Goal: Task Accomplishment & Management: Use online tool/utility

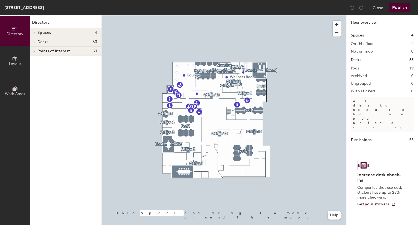
click at [57, 42] on h4 "Desks 63" at bounding box center [68, 42] width 60 height 4
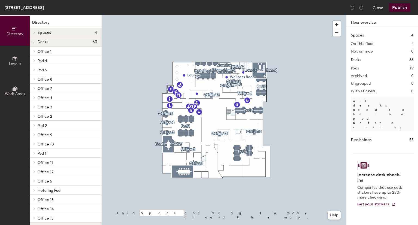
click at [52, 137] on p "Office 9" at bounding box center [68, 134] width 60 height 7
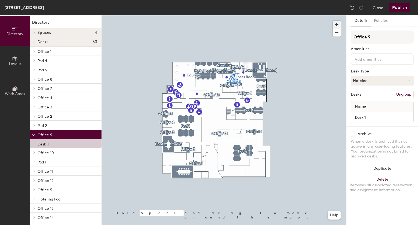
click at [335, 23] on span "button" at bounding box center [337, 25] width 8 height 8
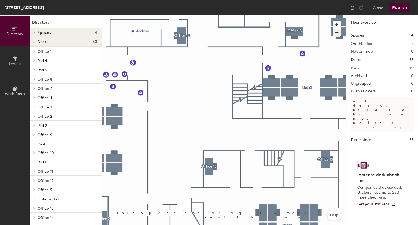
click at [338, 32] on span "button" at bounding box center [337, 33] width 8 height 8
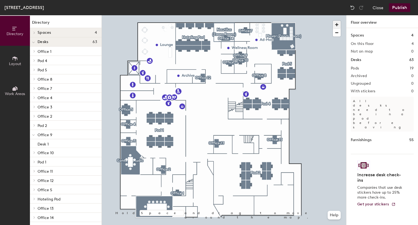
click at [336, 23] on span "button" at bounding box center [337, 25] width 8 height 8
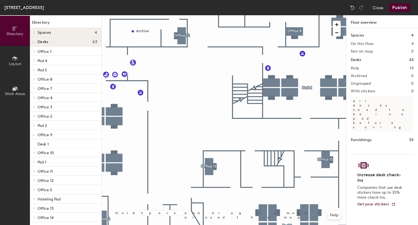
click at [48, 133] on span "Office 9" at bounding box center [45, 135] width 15 height 5
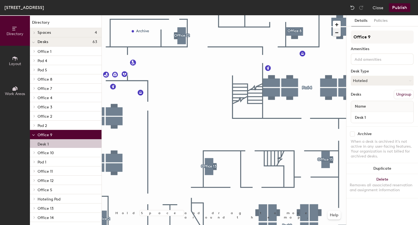
click at [336, 32] on span "button" at bounding box center [337, 33] width 8 height 8
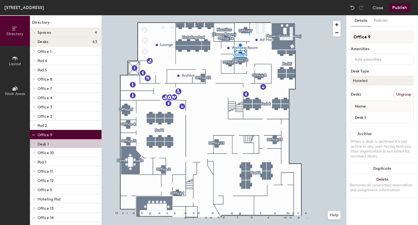
click at [16, 62] on span "Layout" at bounding box center [15, 64] width 12 height 5
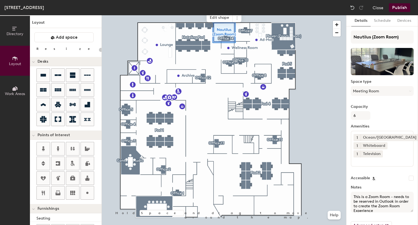
click at [218, 15] on div at bounding box center [224, 15] width 245 height 0
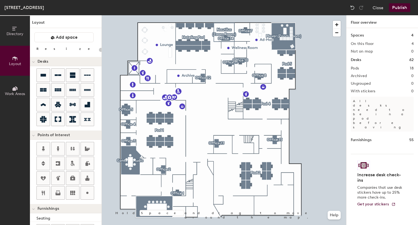
click at [242, 15] on div at bounding box center [224, 15] width 245 height 0
click at [41, 77] on icon at bounding box center [43, 75] width 7 height 7
click at [259, 57] on div "Directory Layout Work Areas Layout Add space Resize Desks Points of Interest Fu…" at bounding box center [209, 120] width 418 height 210
click at [75, 77] on icon at bounding box center [72, 74] width 5 height 5
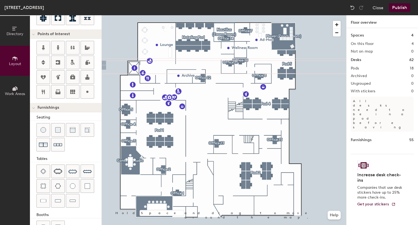
scroll to position [117, 0]
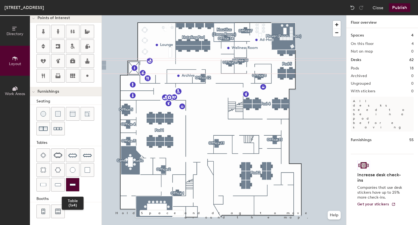
click at [72, 182] on img at bounding box center [73, 184] width 6 height 5
click at [56, 187] on div at bounding box center [57, 184] width 13 height 13
type input "40"
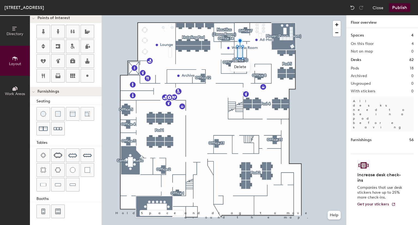
click at [14, 32] on span "Directory" at bounding box center [15, 34] width 17 height 5
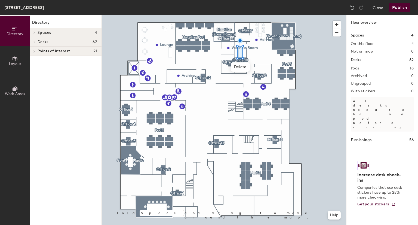
scroll to position [0, 0]
click at [46, 32] on span "Spaces" at bounding box center [45, 33] width 14 height 4
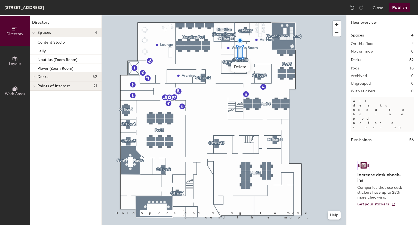
click at [17, 92] on span "Work Areas" at bounding box center [15, 94] width 20 height 5
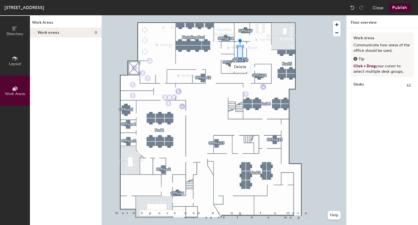
click at [16, 59] on icon at bounding box center [15, 59] width 6 height 6
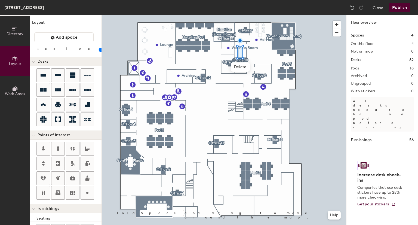
click at [16, 35] on span "Directory" at bounding box center [15, 34] width 17 height 5
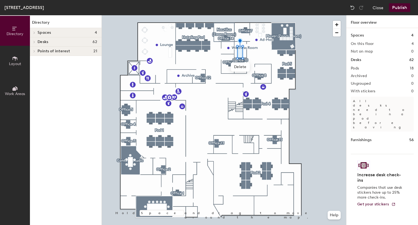
click at [34, 33] on icon at bounding box center [34, 32] width 2 height 3
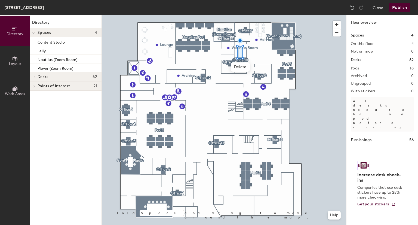
click at [59, 33] on h4 "Spaces 4" at bounding box center [68, 33] width 60 height 4
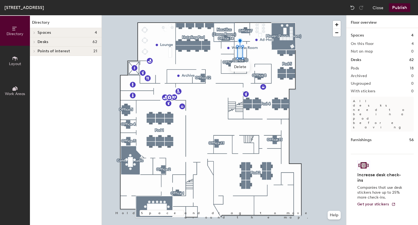
click at [59, 33] on h4 "Spaces 4" at bounding box center [68, 33] width 60 height 4
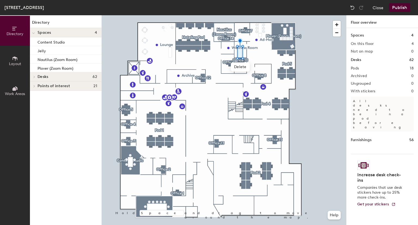
click at [360, 36] on h1 "Spaces" at bounding box center [357, 35] width 13 height 6
click at [352, 8] on img at bounding box center [352, 7] width 5 height 5
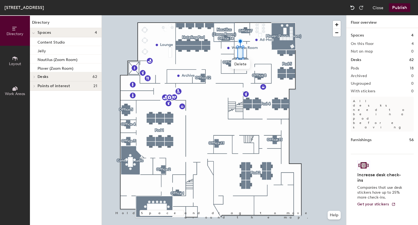
click at [352, 8] on img at bounding box center [352, 7] width 5 height 5
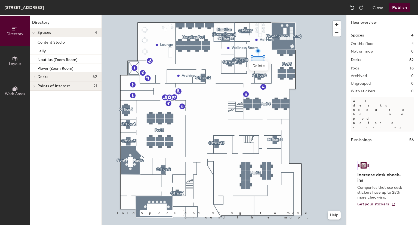
click at [352, 8] on img at bounding box center [352, 7] width 5 height 5
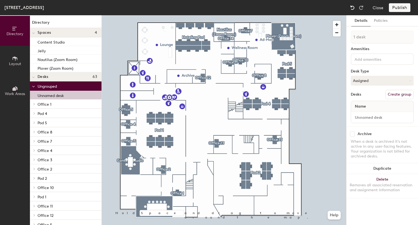
click at [352, 8] on img at bounding box center [352, 7] width 5 height 5
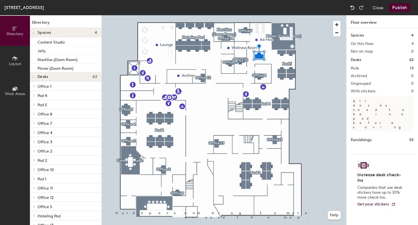
click at [352, 8] on img at bounding box center [352, 7] width 5 height 5
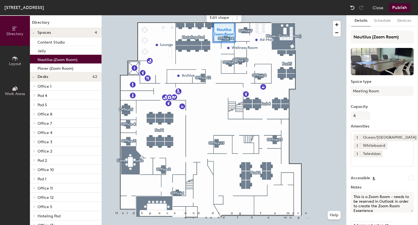
click at [352, 8] on img at bounding box center [352, 7] width 5 height 5
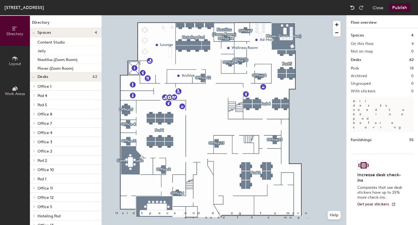
click at [352, 8] on img at bounding box center [352, 7] width 5 height 5
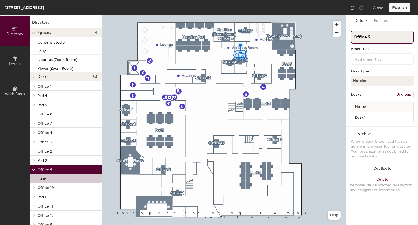
click at [366, 36] on input "Office 9" at bounding box center [382, 37] width 63 height 13
click at [371, 38] on input "Office 9" at bounding box center [382, 37] width 63 height 13
type input "O"
type input "Shared"
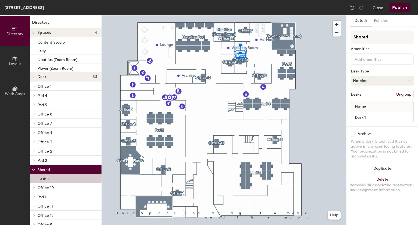
click at [364, 60] on input at bounding box center [378, 59] width 49 height 7
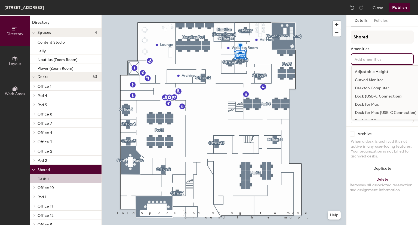
click at [378, 47] on div "Amenities" at bounding box center [382, 49] width 63 height 4
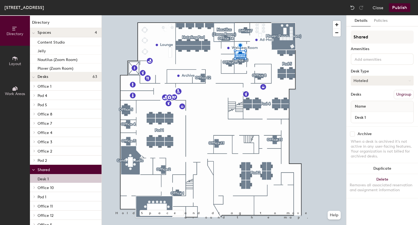
click at [365, 83] on button "Hoteled" at bounding box center [382, 81] width 63 height 10
click at [364, 114] on div "Hoteled" at bounding box center [378, 114] width 54 height 8
click at [365, 118] on input "Desk 1" at bounding box center [382, 118] width 60 height 8
type input "Table"
click at [376, 129] on div "Archive When a desk is archived it's not active in any user-facing features. Yo…" at bounding box center [383, 145] width 72 height 39
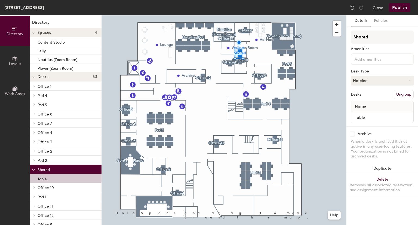
click at [255, 15] on div at bounding box center [224, 15] width 245 height 0
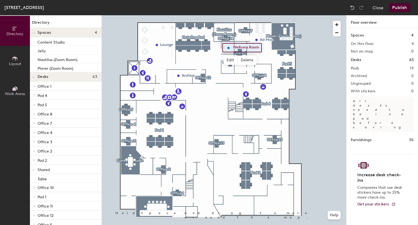
click at [263, 15] on div at bounding box center [224, 15] width 245 height 0
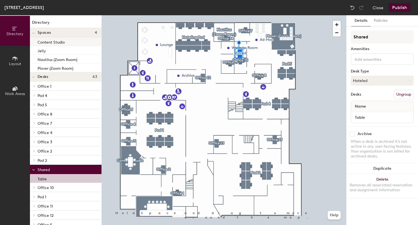
click at [51, 45] on div "Content Studio" at bounding box center [66, 41] width 72 height 9
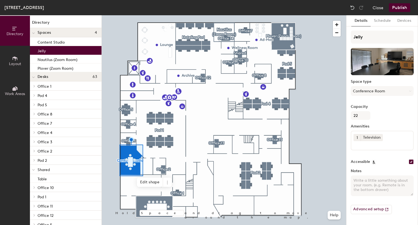
click at [49, 52] on div "Jelly" at bounding box center [66, 50] width 72 height 9
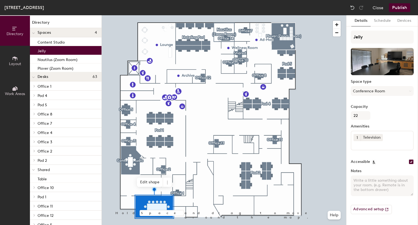
click at [49, 167] on span "Shared" at bounding box center [44, 169] width 12 height 5
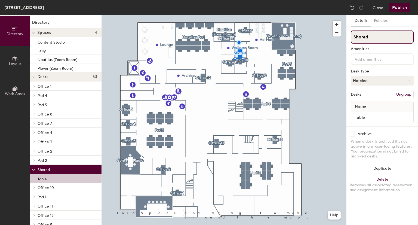
click at [376, 35] on input "Shared" at bounding box center [382, 37] width 63 height 13
type input "Shared East"
click at [382, 49] on div "Amenities" at bounding box center [382, 49] width 63 height 4
click at [378, 21] on button "Policies" at bounding box center [381, 20] width 20 height 11
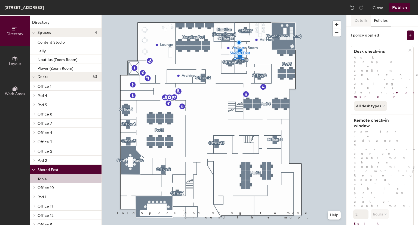
click at [361, 21] on button "Details" at bounding box center [361, 20] width 19 height 11
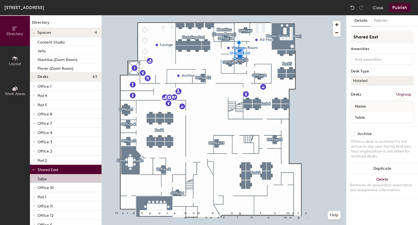
click at [403, 95] on button "Ungroup" at bounding box center [404, 94] width 20 height 9
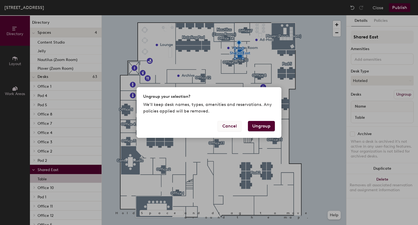
click at [232, 126] on button "Cancel" at bounding box center [230, 126] width 24 height 10
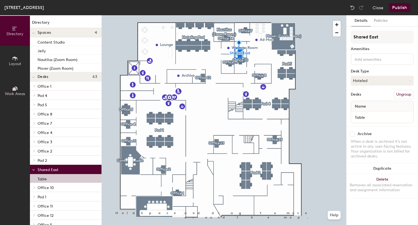
click at [367, 58] on input at bounding box center [378, 59] width 49 height 7
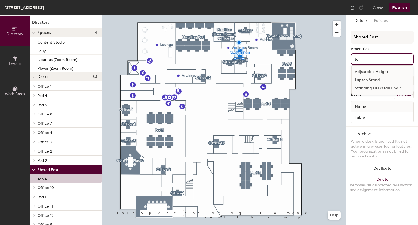
type input "t"
type input "moni"
click at [364, 88] on div "Monitor" at bounding box center [382, 88] width 61 height 8
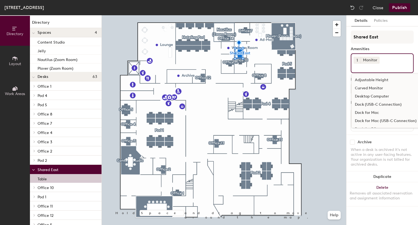
click at [363, 210] on div "Details Policies Shared East Amenities 1 Monitor Adjustable Height Curved Monit…" at bounding box center [383, 120] width 72 height 210
click at [361, 68] on input at bounding box center [378, 67] width 49 height 7
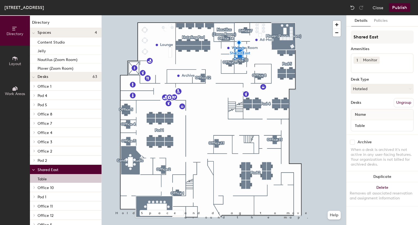
click at [362, 69] on input at bounding box center [378, 67] width 49 height 7
click at [357, 69] on input at bounding box center [378, 67] width 49 height 7
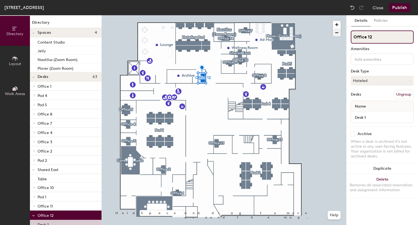
click at [319, 39] on div "Directory Layout Work Areas Directory Spaces 4 Content Studio Jelly Nautilus (Z…" at bounding box center [209, 120] width 418 height 210
type input "Shared West"
click at [362, 81] on button "Hoteled" at bounding box center [382, 81] width 63 height 10
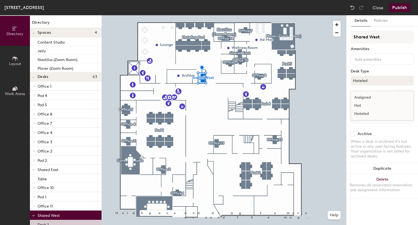
click at [378, 69] on div "Desk Type" at bounding box center [382, 71] width 63 height 4
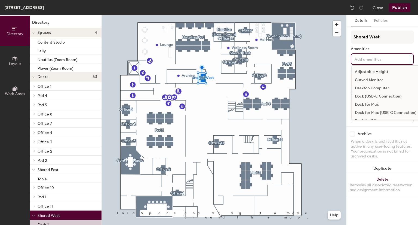
click at [375, 60] on input at bounding box center [378, 59] width 49 height 7
click at [349, 71] on div "Details Policies Shared West Amenities Adjustable Height Curved Monitor Desktop…" at bounding box center [383, 120] width 72 height 210
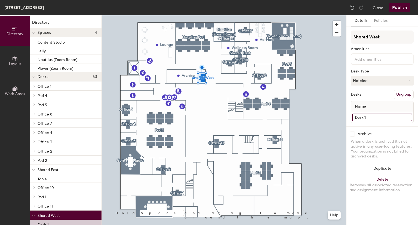
click at [366, 116] on input "Desk 1" at bounding box center [382, 118] width 60 height 8
click at [365, 116] on input "Desk 1" at bounding box center [382, 118] width 60 height 8
type input "Table"
click at [369, 126] on div "Archive When a desk is archived it's not active in any user-facing features. Yo…" at bounding box center [383, 145] width 72 height 39
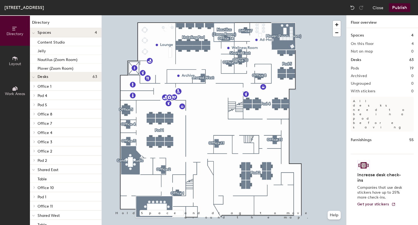
click at [203, 15] on div at bounding box center [224, 15] width 245 height 0
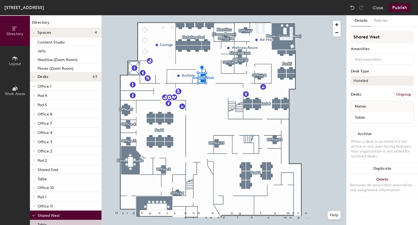
click at [364, 81] on button "Hoteled" at bounding box center [382, 81] width 63 height 10
click at [364, 115] on div "Hoteled" at bounding box center [378, 114] width 54 height 8
click at [381, 20] on button "Policies" at bounding box center [381, 20] width 20 height 11
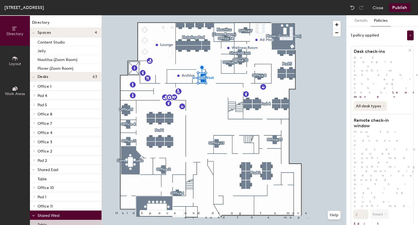
click at [211, 15] on div at bounding box center [224, 15] width 245 height 0
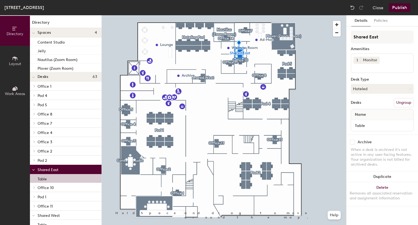
click at [378, 47] on div "Amenities" at bounding box center [382, 49] width 63 height 4
click at [12, 53] on button "Layout" at bounding box center [15, 61] width 30 height 30
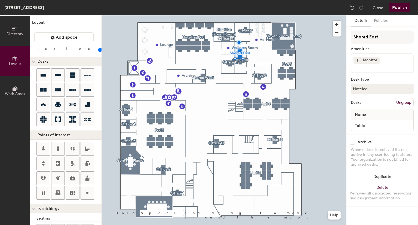
click at [16, 91] on icon at bounding box center [15, 89] width 6 height 6
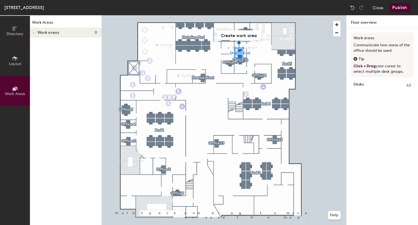
click at [20, 58] on button "Layout" at bounding box center [15, 61] width 30 height 30
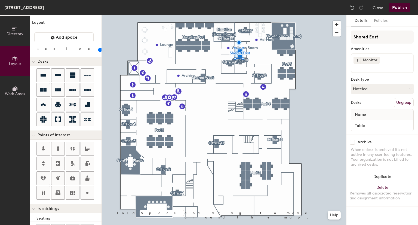
scroll to position [117, 0]
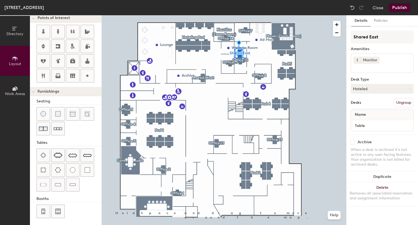
click at [259, 58] on div "Directory Layout Work Areas Layout Add space Resize Desks Points of Interest Fu…" at bounding box center [209, 120] width 418 height 210
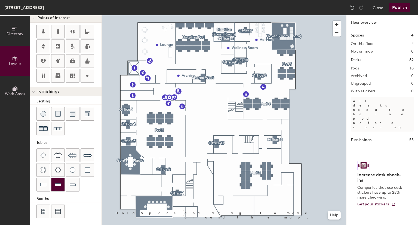
click at [56, 182] on img at bounding box center [58, 184] width 6 height 5
click at [241, 51] on div "Directory Layout Work Areas Layout Add space Resize Desks Points of Interest Fu…" at bounding box center [209, 120] width 418 height 210
click at [359, 39] on div "Spaces 4 On this floor 4 Not on map 0 Desks 62 Pods 18 Archived 0 Ungrouped 0 W…" at bounding box center [383, 133] width 72 height 210
click at [358, 36] on h1 "Spaces" at bounding box center [357, 35] width 13 height 6
click at [240, 62] on span "Delete" at bounding box center [240, 63] width 19 height 9
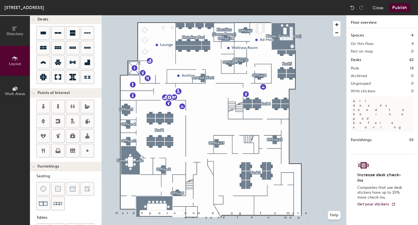
scroll to position [0, 0]
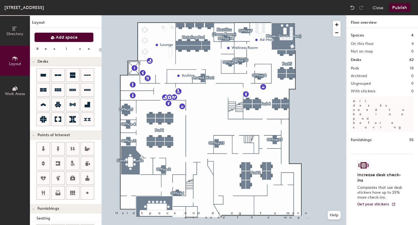
click at [60, 35] on span "Add space" at bounding box center [67, 37] width 22 height 5
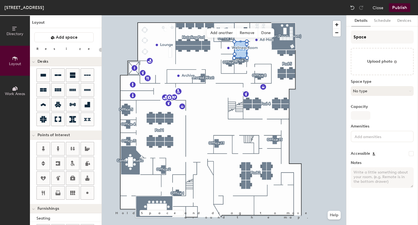
click at [371, 90] on button "No type" at bounding box center [382, 91] width 63 height 10
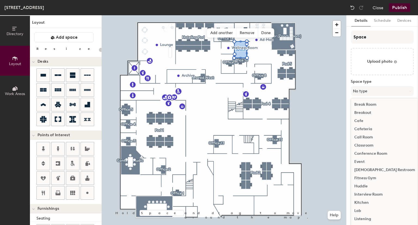
scroll to position [119, 0]
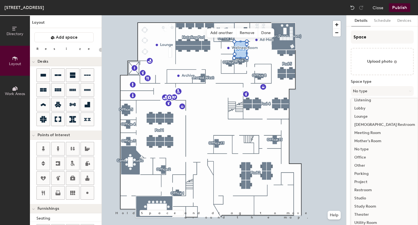
click at [382, 133] on div "Meeting Room" at bounding box center [384, 133] width 67 height 8
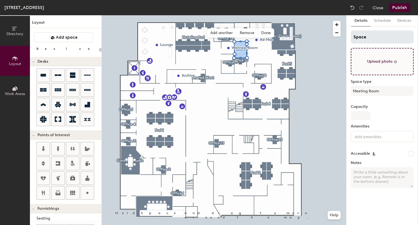
type input "20"
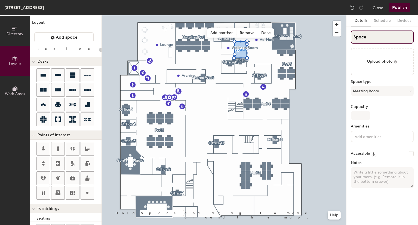
click at [362, 39] on input "Space" at bounding box center [382, 37] width 63 height 13
click at [322, 31] on div "Directory Layout Work Areas Layout Add space Resize Desks Points of Interest Fu…" at bounding box center [209, 120] width 418 height 210
type input "Sh"
type input "20"
type input "Share"
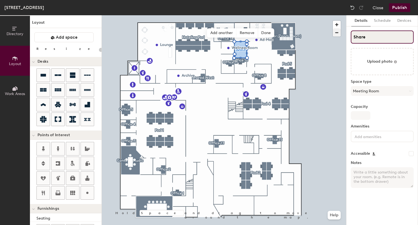
type input "20"
type input "Shared"
type input "20"
type input "Shared E"
type input "20"
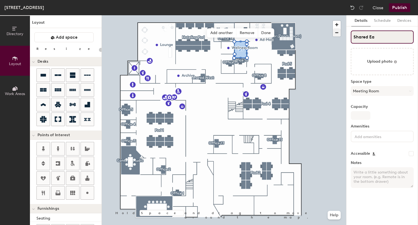
type input "Shared Eas"
type input "20"
type input "Shared East"
type input "20"
type input "Shared East"
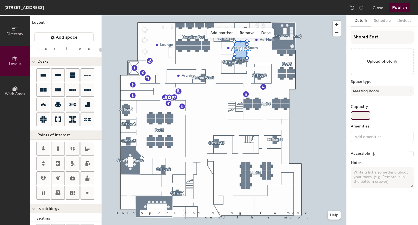
click at [356, 115] on input "Capacity" at bounding box center [361, 115] width 20 height 9
click at [357, 116] on input "Capacity" at bounding box center [361, 115] width 20 height 9
type input "4"
type input "20"
type input "45"
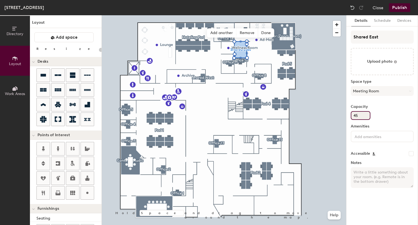
type input "20"
type input "4"
type input "20"
type input "4"
click at [360, 136] on input at bounding box center [378, 136] width 49 height 7
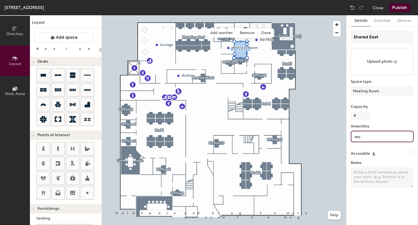
type input "m"
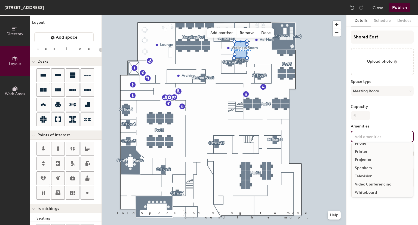
scroll to position [40, 0]
click at [401, 117] on div "Capacity 4" at bounding box center [382, 112] width 63 height 15
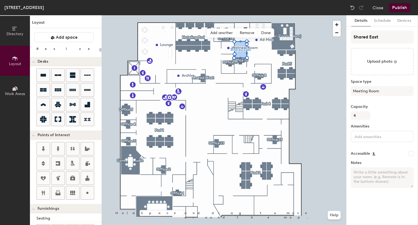
click at [374, 178] on textarea "Notes" at bounding box center [382, 177] width 63 height 21
type textarea "T"
type input "20"
type textarea "Tab"
type input "20"
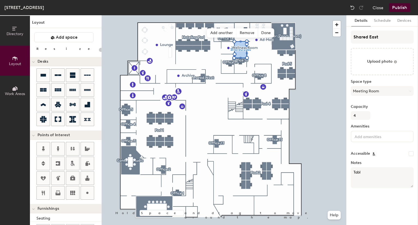
type textarea "Table"
type input "20"
type textarea "Table"
type input "20"
type textarea "Table s"
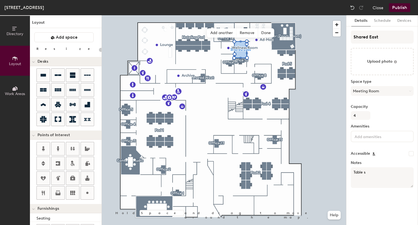
type input "20"
type textarea "Table se"
type input "20"
type textarea "Table s"
type input "20"
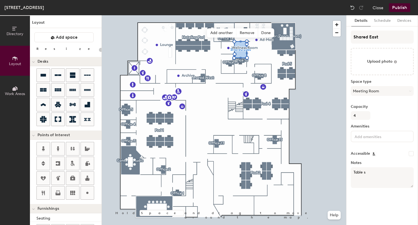
type textarea "Table"
type input "20"
type textarea "Table has"
type input "20"
type textarea "Table has s"
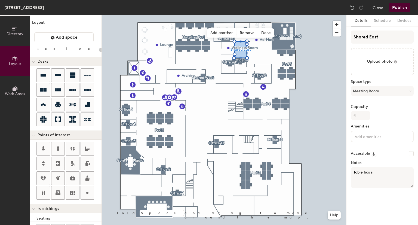
type input "20"
type textarea "Table has se"
type input "20"
type textarea "Table has seat"
type input "20"
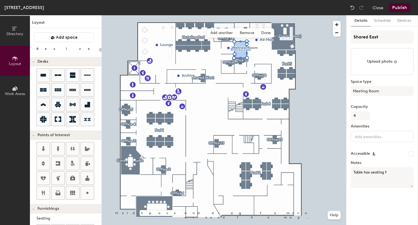
type textarea "Table has seating fo"
type input "20"
type textarea "Table has seating for"
type input "20"
type textarea "Table has seating for 4"
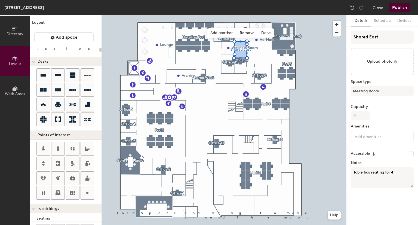
type input "20"
type textarea "Table has seating for 4,"
type input "20"
type textarea "Table has seating for 4, space for"
type input "20"
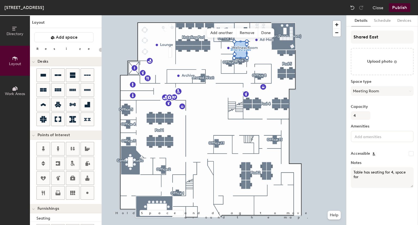
type textarea "Table has seating for 4, space for 5"
type input "20"
type textarea "Table has seating for 4, space for 5"
type input "20"
type textarea "Table has seating for 4, space for 5 as ne"
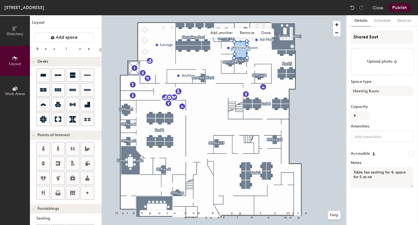
type input "20"
type textarea "Table has seating for 4, space for 5 as nee"
type input "20"
type textarea "Table has seating for 4, space for 5 as needed."
type input "20"
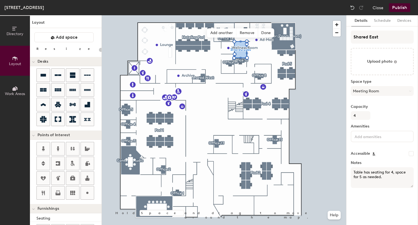
type textarea "Table has seating for 4, space for 5 as needed. O"
type input "20"
type textarea "Table has seating for 4, space for 5 as needed. One"
type input "20"
type textarea "Table has seating for 4, space for 5 as needed. One mo"
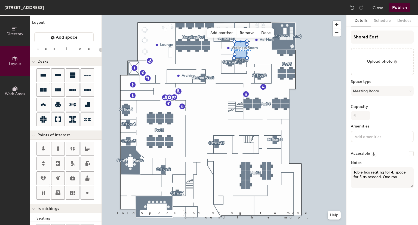
type input "20"
type textarea "Table has seating for 4, space for 5 as needed. One monitor"
type input "20"
type textarea "Table has seating for 4, space for 5 as needed. One monitor a"
type input "20"
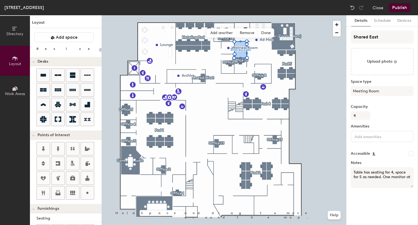
type textarea "Table has seating for 4, space for 5 as needed. One monitor at"
type input "20"
type textarea "Table has seating for 4, space for 5 as needed. One monitor at end of"
type input "20"
type textarea "Table has seating for 4, space for 5 as needed. One monitor at end of t"
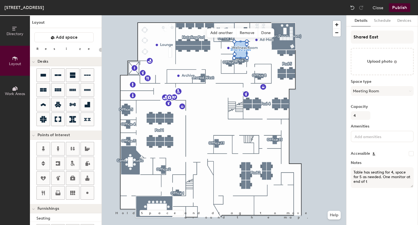
type input "20"
type textarea "Table has seating for 4, space for 5 as needed. One monitor at end of table."
type input "20"
type textarea "Table has seating for 4, space for 5 as needed. One monitor at end of table."
click at [370, 62] on input "file" at bounding box center [382, 61] width 63 height 27
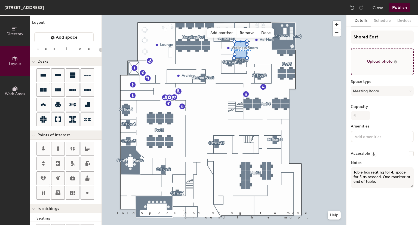
type input "C:\fakepath\East.jpg"
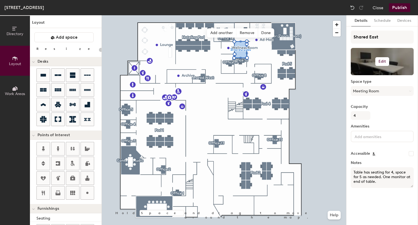
click at [386, 61] on h6 "Edit" at bounding box center [383, 61] width 8 height 4
click at [367, 83] on span "Remove" at bounding box center [383, 82] width 54 height 5
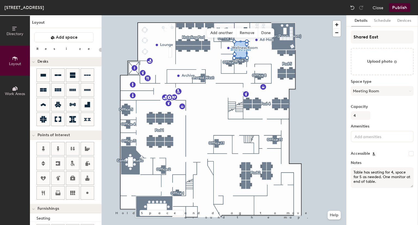
type input "20"
click at [388, 63] on input "file" at bounding box center [382, 61] width 63 height 27
type input "C:\fakepath\East.jpg"
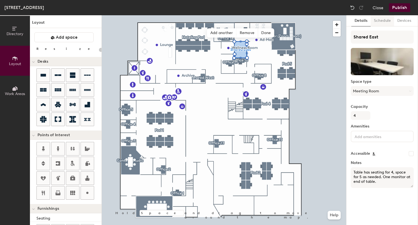
click at [380, 19] on button "Schedule" at bounding box center [382, 20] width 23 height 11
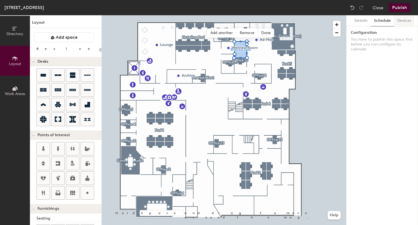
click at [405, 19] on button "Devices" at bounding box center [404, 20] width 20 height 11
click at [400, 10] on button "Publish" at bounding box center [400, 7] width 22 height 9
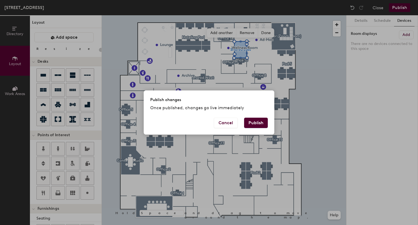
click at [256, 123] on button "Publish" at bounding box center [256, 123] width 24 height 10
type input "20"
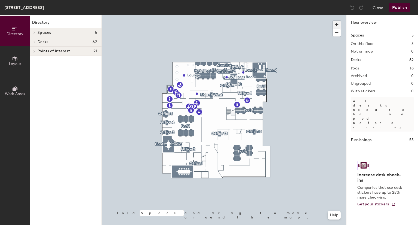
click at [338, 24] on span "button" at bounding box center [337, 25] width 8 height 8
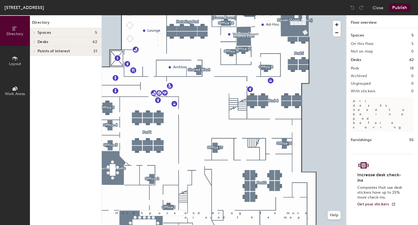
click at [13, 62] on span "Layout" at bounding box center [15, 64] width 12 height 5
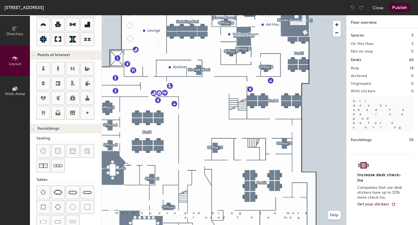
scroll to position [117, 0]
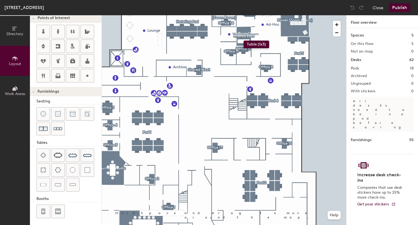
click at [244, 41] on div "Directory Layout Work Areas Layout Add space Resize Desks Points of Interest Fu…" at bounding box center [209, 120] width 418 height 210
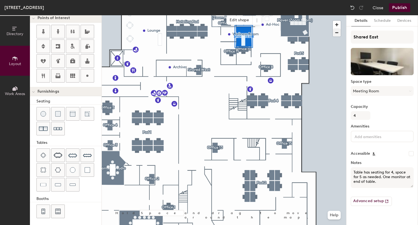
type input "20"
click at [362, 135] on input at bounding box center [378, 136] width 49 height 7
type input "m"
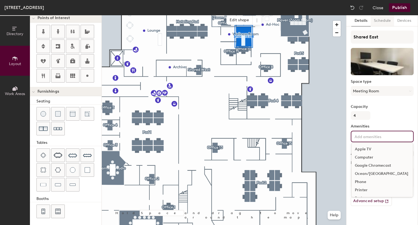
click at [384, 21] on button "Schedule" at bounding box center [382, 20] width 23 height 11
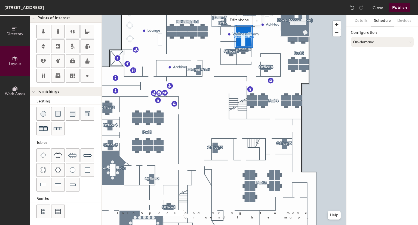
click at [368, 41] on button "On-demand" at bounding box center [382, 42] width 63 height 10
click at [365, 55] on div "On-demand" at bounding box center [382, 55] width 62 height 8
click at [411, 19] on button "Devices" at bounding box center [404, 20] width 20 height 11
click at [362, 22] on button "Details" at bounding box center [361, 20] width 19 height 11
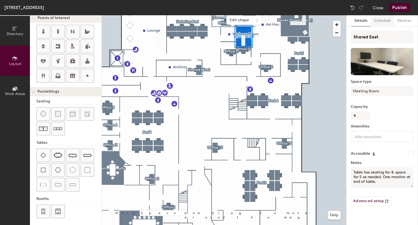
click at [385, 22] on button "Schedule" at bounding box center [382, 20] width 23 height 11
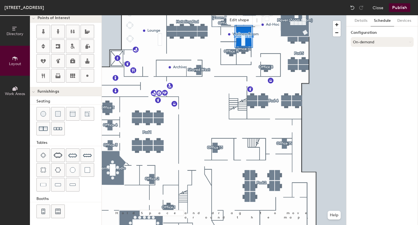
click at [372, 44] on button "On-demand" at bounding box center [382, 42] width 63 height 10
click at [364, 63] on div "Scheduled" at bounding box center [382, 64] width 62 height 8
click at [365, 54] on button "Select account" at bounding box center [382, 54] width 63 height 10
click at [383, 22] on button "Schedule" at bounding box center [382, 20] width 23 height 11
click at [371, 42] on button "Scheduled" at bounding box center [382, 42] width 63 height 10
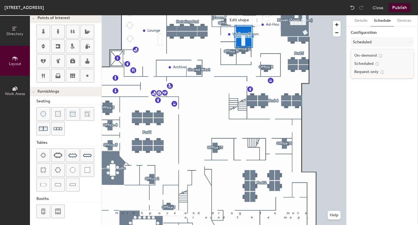
click at [369, 72] on div "Request-only" at bounding box center [382, 72] width 62 height 8
click at [371, 51] on button "Select account" at bounding box center [382, 54] width 63 height 10
click at [372, 37] on button "Request-only" at bounding box center [382, 42] width 63 height 10
click at [371, 55] on div "On-demand" at bounding box center [382, 55] width 62 height 8
click at [370, 43] on button "On-demand" at bounding box center [382, 42] width 63 height 10
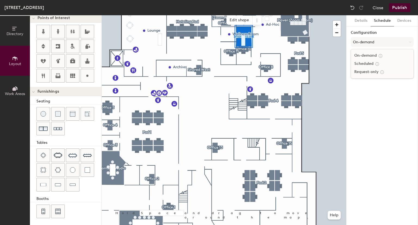
click at [373, 54] on div "On-demand" at bounding box center [382, 55] width 62 height 8
click at [403, 6] on button "Publish" at bounding box center [400, 7] width 22 height 9
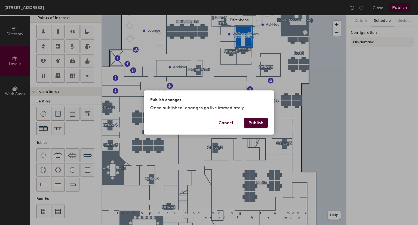
click at [253, 123] on button "Publish" at bounding box center [256, 123] width 24 height 10
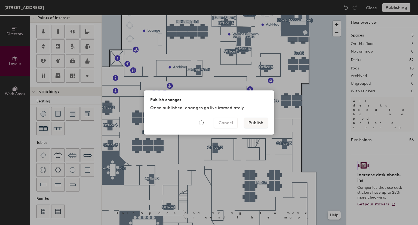
type input "20"
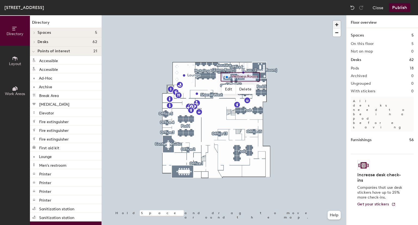
click at [336, 21] on span "button" at bounding box center [337, 25] width 8 height 8
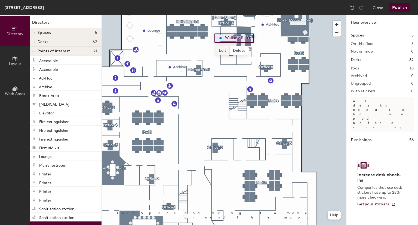
click at [224, 50] on span "Edit" at bounding box center [223, 50] width 14 height 9
click at [251, 37] on input "Wellness Room" at bounding box center [240, 38] width 32 height 8
type input "Wellness"
click at [231, 50] on span "Done" at bounding box center [231, 50] width 16 height 9
click at [271, 15] on div at bounding box center [224, 15] width 245 height 0
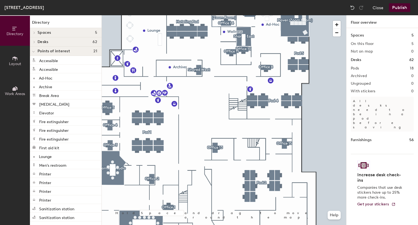
click at [44, 30] on div "Spaces 5" at bounding box center [66, 32] width 72 height 9
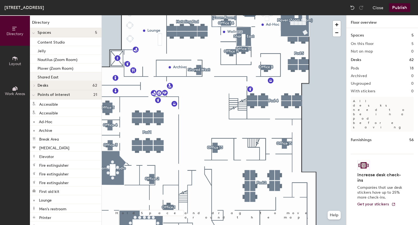
click at [49, 78] on p "Shared East" at bounding box center [48, 76] width 21 height 6
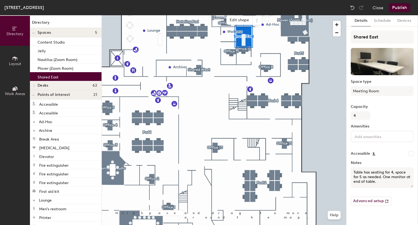
click at [413, 152] on input "Accessible" at bounding box center [411, 153] width 5 height 5
checkbox input "true"
click at [376, 201] on button "Advanced setup" at bounding box center [371, 201] width 41 height 9
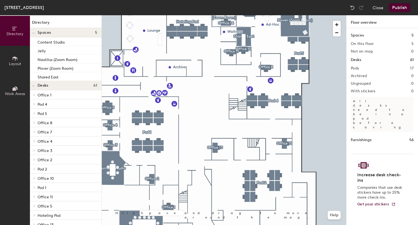
click at [65, 32] on h4 "Spaces 5" at bounding box center [68, 33] width 60 height 4
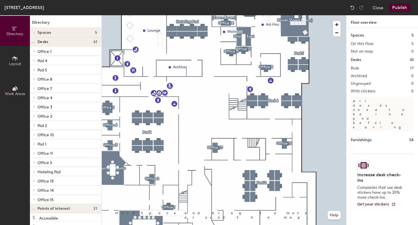
click at [65, 32] on h4 "Spaces 5" at bounding box center [68, 33] width 60 height 4
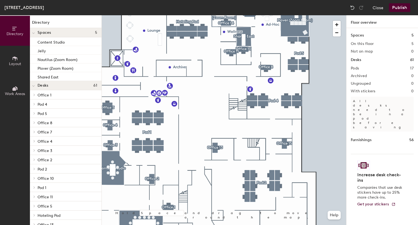
click at [14, 60] on icon at bounding box center [15, 59] width 6 height 6
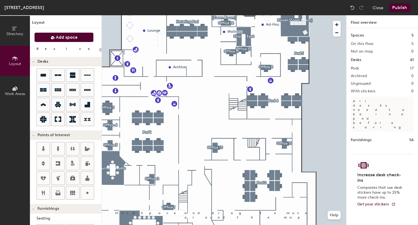
click at [60, 39] on span "Add space" at bounding box center [67, 37] width 22 height 5
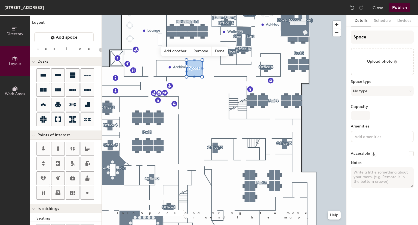
type input "20"
click at [370, 35] on input "Space" at bounding box center [382, 37] width 63 height 13
drag, startPoint x: 364, startPoint y: 36, endPoint x: 333, endPoint y: 36, distance: 30.8
click at [333, 36] on div "Directory Layout Work Areas Layout Add space Resize Desks Points of Interest Fu…" at bounding box center [209, 120] width 418 height 210
type input "Shared We"
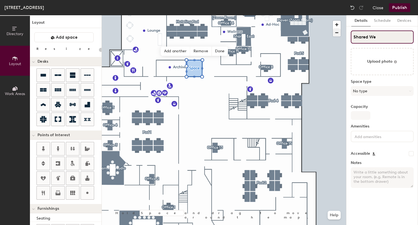
type input "20"
type input "Shared West"
type input "20"
type input "Shared West"
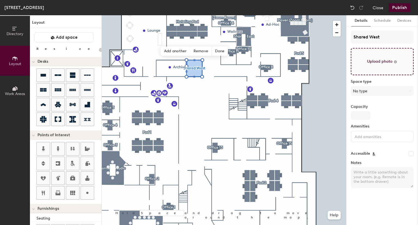
click at [379, 62] on input "file" at bounding box center [382, 61] width 63 height 27
type input "C:\fakepath\West.jpg"
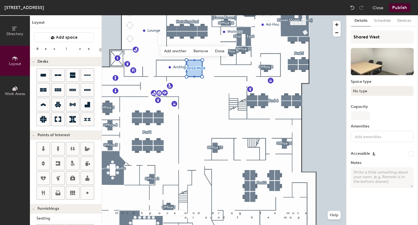
click at [376, 94] on button "No type" at bounding box center [382, 91] width 63 height 10
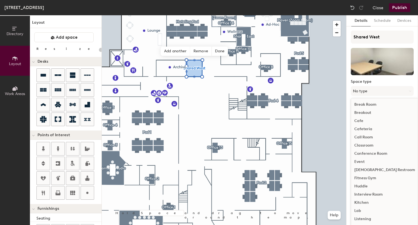
click at [369, 112] on div "Breakout" at bounding box center [384, 113] width 67 height 8
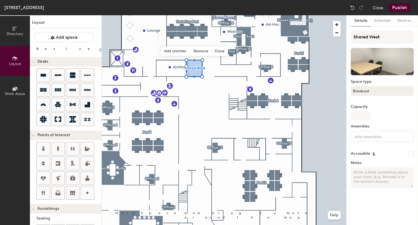
click at [382, 87] on button "Breakout" at bounding box center [382, 91] width 63 height 10
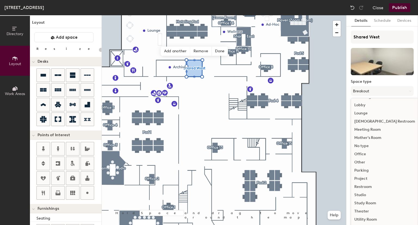
scroll to position [3, 0]
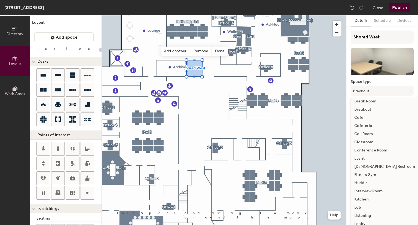
click at [361, 109] on div "Breakout" at bounding box center [384, 109] width 67 height 8
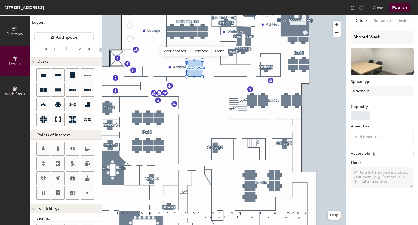
type input "20"
click at [362, 116] on input "Capacity" at bounding box center [361, 115] width 20 height 9
type input "4"
type input "20"
type input "4"
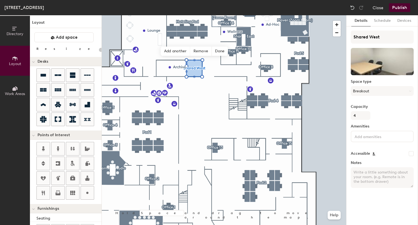
click at [365, 139] on input at bounding box center [378, 136] width 49 height 7
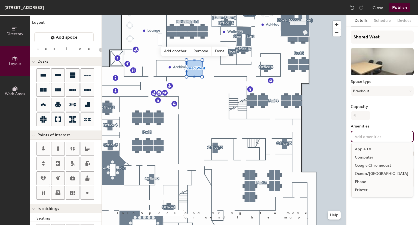
click at [395, 111] on div "Capacity 4" at bounding box center [382, 112] width 63 height 15
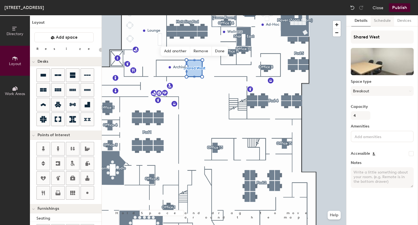
click at [385, 21] on button "Schedule" at bounding box center [382, 20] width 23 height 11
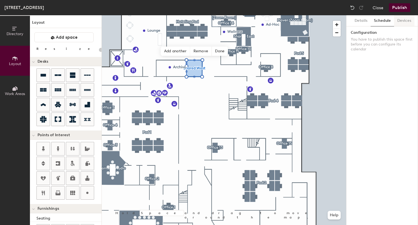
click at [401, 21] on button "Devices" at bounding box center [404, 20] width 20 height 11
click at [400, 7] on button "Publish" at bounding box center [400, 7] width 22 height 9
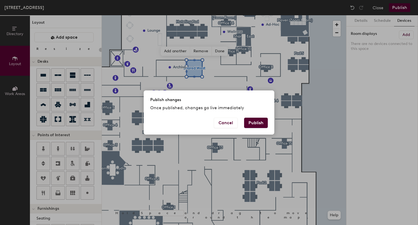
click at [256, 125] on button "Publish" at bounding box center [256, 123] width 24 height 10
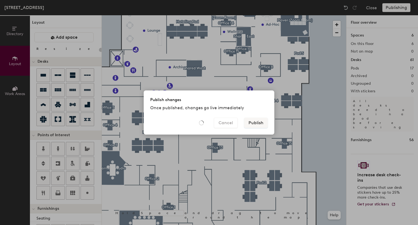
type input "20"
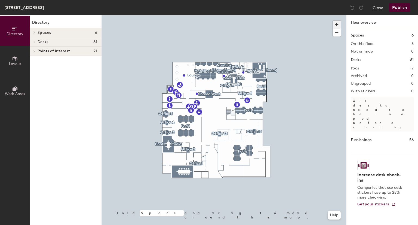
click at [339, 23] on span "button" at bounding box center [337, 25] width 8 height 8
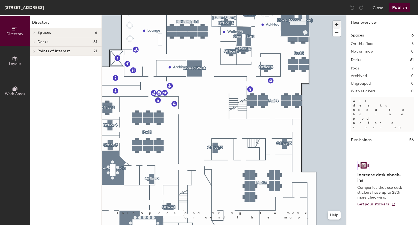
click at [248, 15] on div at bounding box center [224, 15] width 245 height 0
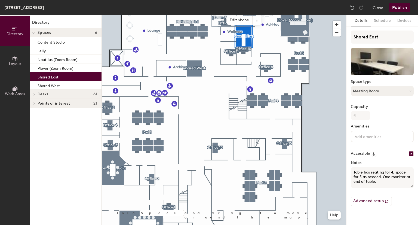
click at [384, 90] on button "Meeting Room" at bounding box center [382, 91] width 63 height 10
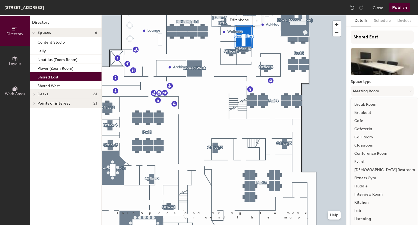
click at [379, 112] on div "Breakout" at bounding box center [384, 113] width 67 height 8
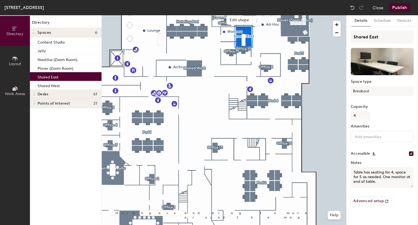
drag, startPoint x: 376, startPoint y: 183, endPoint x: 349, endPoint y: 171, distance: 29.8
click at [349, 171] on div "Details Schedule Devices Shared East Space type Breakout Capacity 4 Amenities A…" at bounding box center [383, 120] width 72 height 210
click at [397, 5] on button "Publish" at bounding box center [400, 7] width 22 height 9
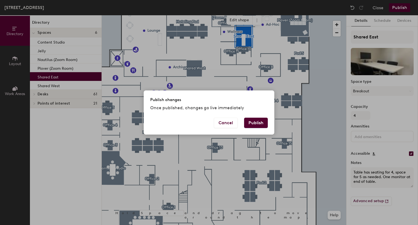
click at [257, 123] on button "Publish" at bounding box center [256, 123] width 24 height 10
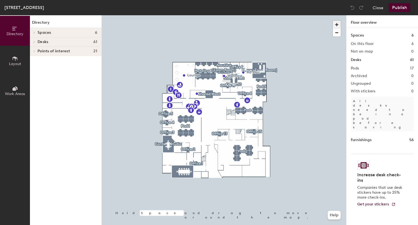
click at [335, 23] on span "button" at bounding box center [337, 25] width 8 height 8
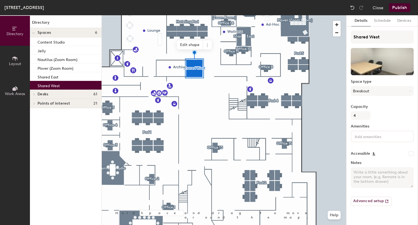
click at [365, 137] on input at bounding box center [378, 136] width 49 height 7
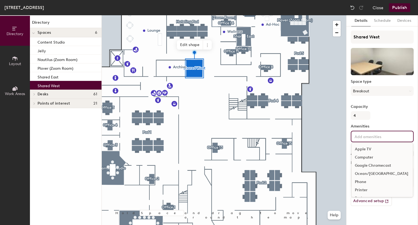
click at [385, 123] on div "Shared West Space type Breakout Capacity 4 Amenities Apple TV Computer Google C…" at bounding box center [382, 121] width 63 height 180
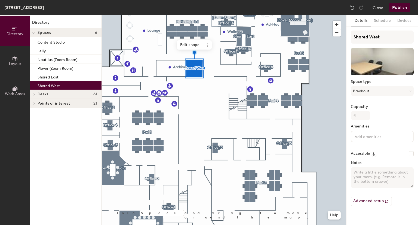
click at [367, 178] on textarea "Notes" at bounding box center [382, 177] width 63 height 21
paste textarea "Table has seating for 4, space for 5 as needed. One monitor at end of table."
drag, startPoint x: 380, startPoint y: 181, endPoint x: 381, endPoint y: 177, distance: 4.5
click at [381, 177] on textarea "Table has seating for 4, space for 5 as needed. One monitor at end of table." at bounding box center [382, 177] width 63 height 21
type textarea "Table has seating for 4, space for 5 as needed."
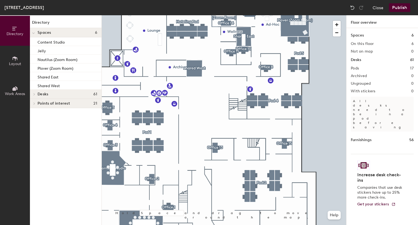
click at [177, 15] on div at bounding box center [224, 15] width 245 height 0
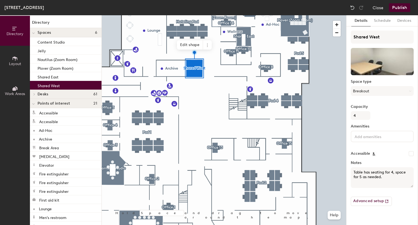
click at [395, 7] on button "Publish" at bounding box center [400, 7] width 22 height 9
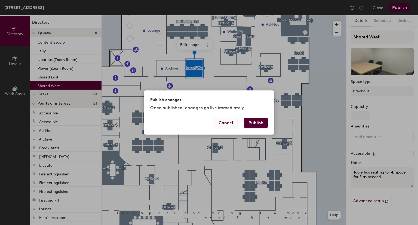
click at [228, 125] on button "Cancel" at bounding box center [226, 123] width 24 height 10
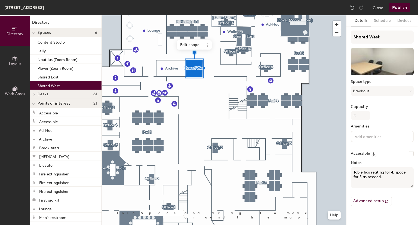
click at [14, 61] on icon at bounding box center [15, 59] width 6 height 6
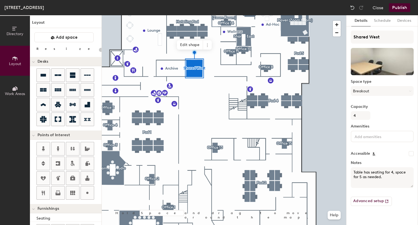
scroll to position [117, 0]
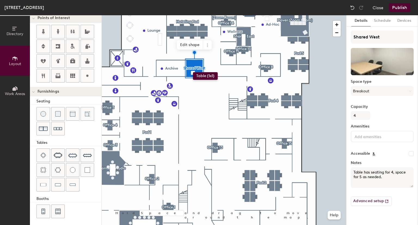
click at [193, 72] on div "Directory Layout Work Areas Layout Add space Resize Desks Points of Interest Fu…" at bounding box center [209, 120] width 418 height 210
click at [208, 15] on div at bounding box center [224, 15] width 245 height 0
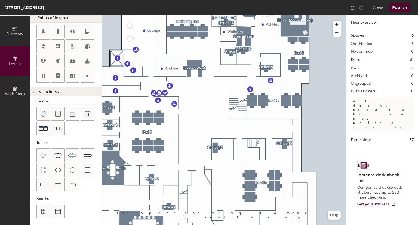
scroll to position [0, 0]
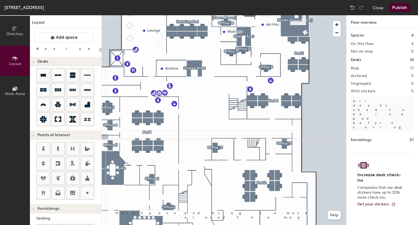
click at [136, 174] on div "Directory Layout Work Areas Layout Add space Resize Desks Points of Interest Fu…" at bounding box center [209, 120] width 418 height 210
type input "120"
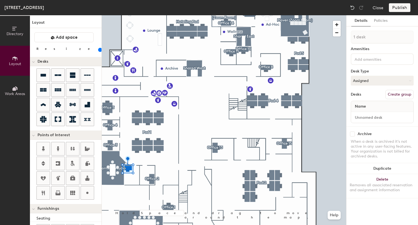
click at [365, 59] on input at bounding box center [378, 59] width 49 height 7
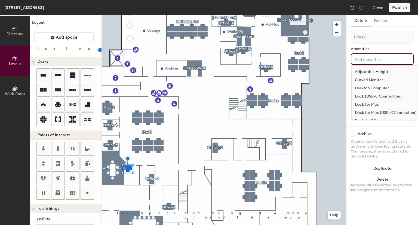
click at [367, 71] on div "Adjustable Height" at bounding box center [386, 72] width 68 height 8
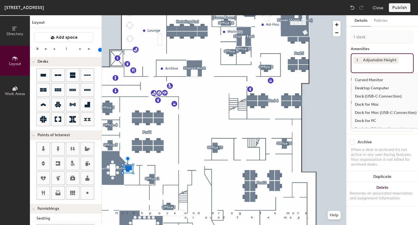
click at [347, 85] on div "Details Policies 1 desk Amenities 1 Adjustable Height Curved Monitor Desktop Co…" at bounding box center [383, 120] width 72 height 210
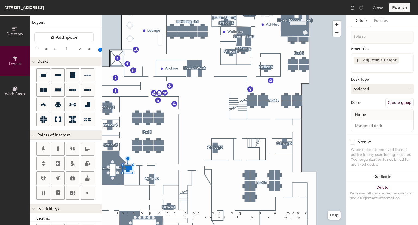
click at [373, 86] on button "Assigned" at bounding box center [382, 89] width 63 height 10
click at [364, 122] on div "Hoteled" at bounding box center [378, 122] width 54 height 8
click at [373, 124] on input at bounding box center [382, 126] width 60 height 8
type input "Hotel"
click at [380, 133] on div "1 desk Amenities 1 Adjustable Height Desk Type Hoteled Desks Create group Name …" at bounding box center [382, 83] width 63 height 104
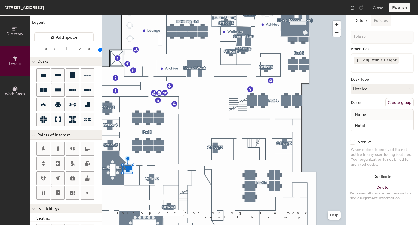
click at [376, 19] on button "Policies" at bounding box center [381, 20] width 20 height 11
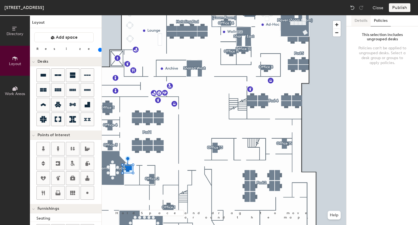
click at [357, 20] on button "Details" at bounding box center [361, 20] width 19 height 11
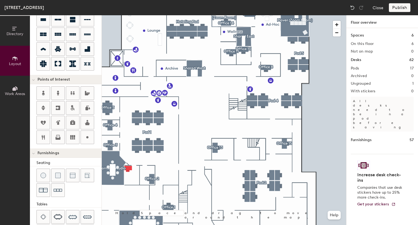
scroll to position [57, 0]
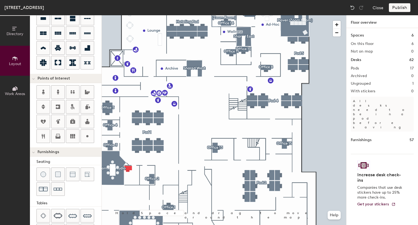
click at [133, 180] on div "Directory Layout Work Areas Layout Add space Resize Desks Points of Interest Fu…" at bounding box center [209, 120] width 418 height 210
drag, startPoint x: 43, startPoint y: 169, endPoint x: 40, endPoint y: 171, distance: 3.7
click at [40, 171] on div at bounding box center [43, 174] width 13 height 13
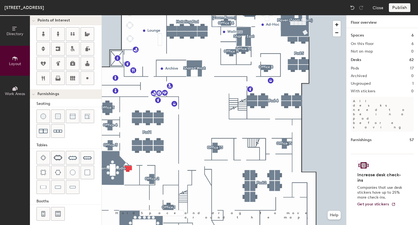
scroll to position [117, 0]
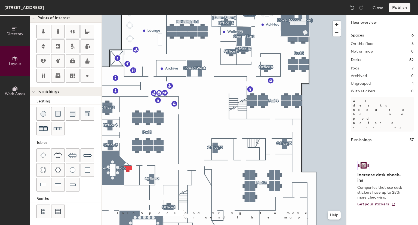
click at [134, 181] on div "Directory Layout Work Areas Layout Add space Resize Desks Points of Interest Fu…" at bounding box center [209, 120] width 418 height 210
click at [42, 113] on img at bounding box center [43, 113] width 5 height 5
click at [128, 182] on div "Directory Layout Work Areas Layout Add space Resize Desks Points of Interest Fu…" at bounding box center [209, 120] width 418 height 210
type input "40"
click at [138, 178] on div "Directory Layout Work Areas Layout Add space Resize Desks Points of Interest Fu…" at bounding box center [209, 120] width 418 height 210
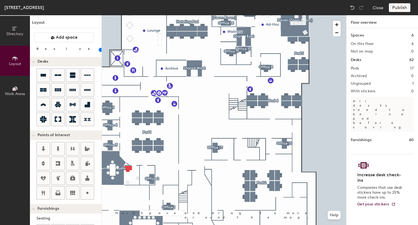
scroll to position [117, 0]
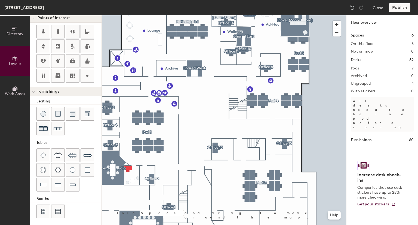
type input "20"
click at [20, 26] on button "Directory" at bounding box center [15, 31] width 30 height 30
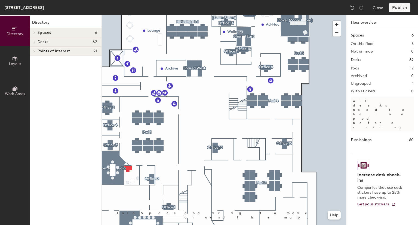
scroll to position [0, 0]
click at [45, 40] on span "Desks" at bounding box center [43, 42] width 11 height 4
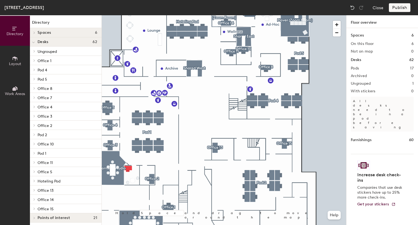
click at [4, 66] on button "Layout" at bounding box center [15, 61] width 30 height 30
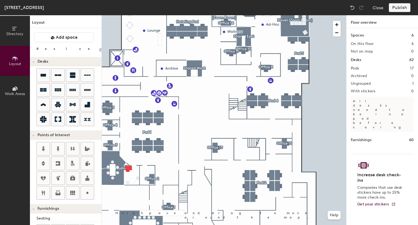
click at [135, 173] on div "Directory Layout Work Areas Layout Add space Resize Desks Points of Interest Fu…" at bounding box center [209, 120] width 418 height 210
click at [61, 37] on span "Add space" at bounding box center [67, 37] width 22 height 5
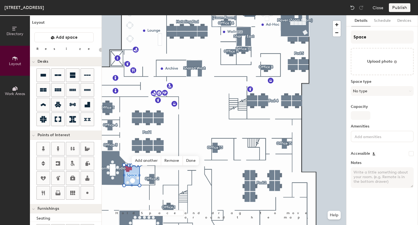
type input "20"
click at [328, 40] on div "Directory Layout Work Areas Layout Add space Resize Desks Points of Interest Fu…" at bounding box center [209, 120] width 418 height 210
type input "O"
type input "20"
type input "Of"
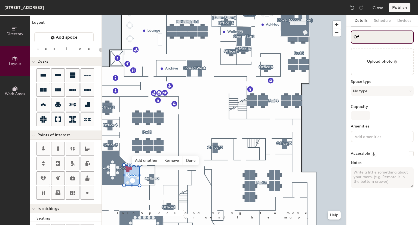
type input "20"
type input "Offic"
type input "20"
type input "Office"
type input "20"
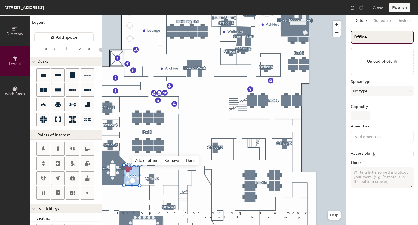
type input "Office 6"
type input "20"
type input "Office 6"
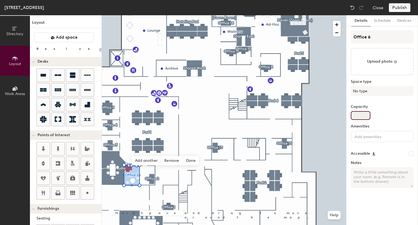
click at [361, 115] on input "Capacity" at bounding box center [361, 115] width 20 height 9
type input "3"
type input "20"
type input "3"
click at [366, 138] on input at bounding box center [378, 136] width 49 height 7
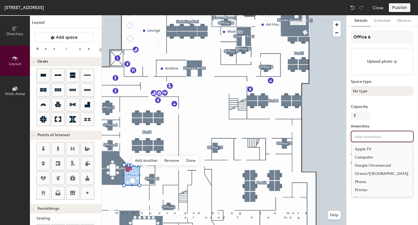
click at [385, 92] on button "No type" at bounding box center [382, 91] width 63 height 10
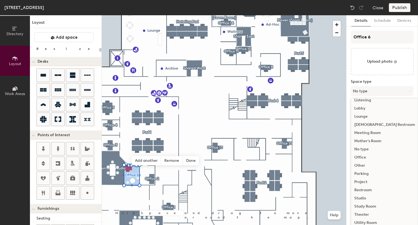
scroll to position [122, 0]
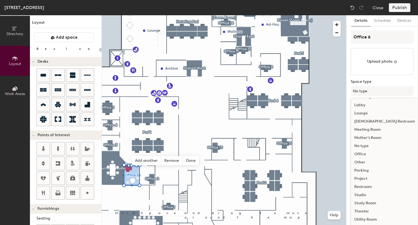
click at [369, 153] on div "Office" at bounding box center [384, 154] width 67 height 8
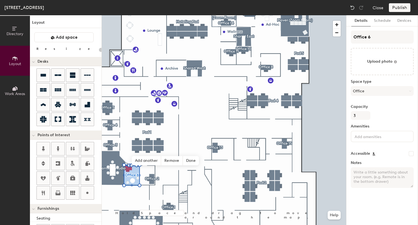
type input "20"
click at [365, 138] on input at bounding box center [378, 136] width 49 height 7
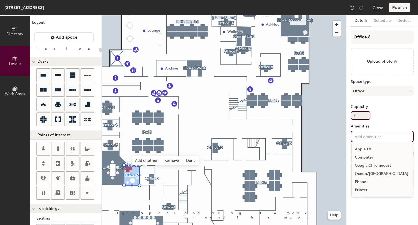
click at [358, 114] on input "3" at bounding box center [361, 115] width 20 height 9
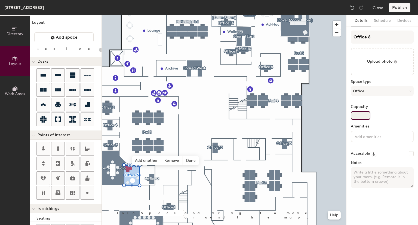
type input "20"
type input "2"
type input "20"
type input "2"
click at [359, 138] on input at bounding box center [378, 136] width 49 height 7
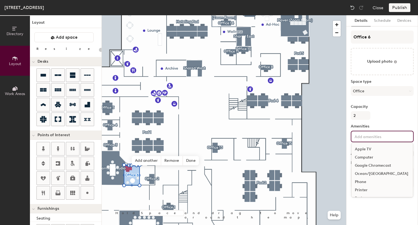
click at [390, 122] on div "Office 6 Upload photo Space type Office Capacity 2 Amenities Apple TV Computer …" at bounding box center [382, 112] width 63 height 162
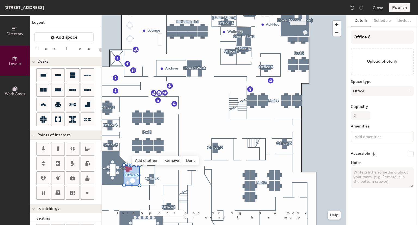
click at [412, 153] on input "Accessible" at bounding box center [411, 153] width 5 height 5
checkbox input "false"
type input "20"
checkbox input "true"
type input "20"
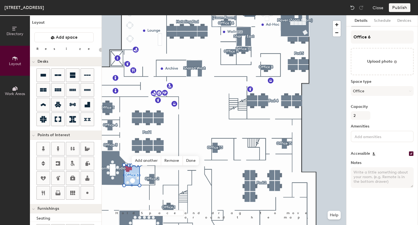
click at [371, 175] on textarea "Notes" at bounding box center [382, 177] width 63 height 21
type textarea "Hot"
type input "20"
type textarea "Hotl"
type input "20"
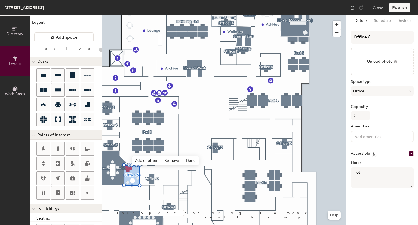
type textarea "Hotli"
type input "20"
type textarea "Hotl"
type input "20"
type textarea "Hotel"
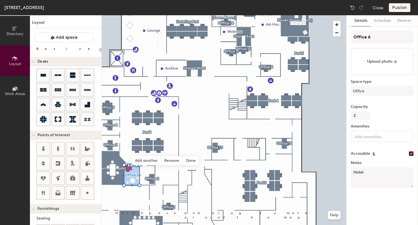
type input "20"
type textarea "Hoteling"
type input "20"
type textarea "Hoteling desk"
type input "20"
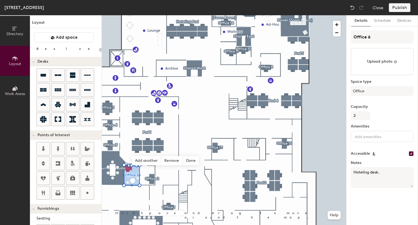
type textarea "Hoteling desk."
type input "20"
type textarea "Hoteling desk. O"
type input "20"
type textarea "Hoteling desk."
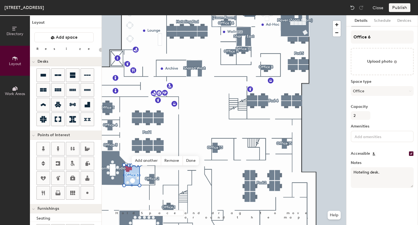
type input "20"
type textarea "Hoteling desk. Small"
type input "20"
type textarea "Hoteling desk. Small t"
type input "20"
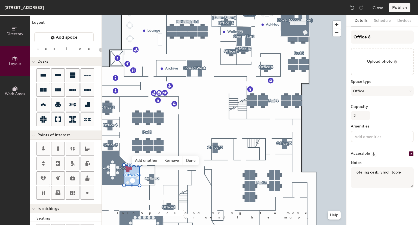
type textarea "Hoteling desk. Small table w"
type input "20"
type textarea "Hoteling desk. Small table with"
type input "20"
type textarea "Hoteling desk. Small table with t"
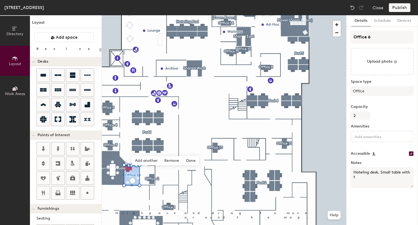
type input "20"
type textarea "Hoteling desk. Small table with two ch"
type input "20"
type textarea "Hoteling desk. Small table with two chair"
type input "20"
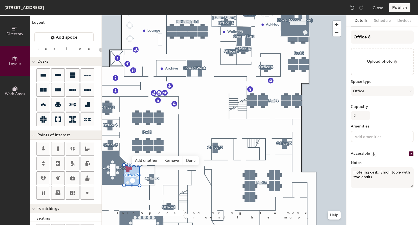
type textarea "Hoteling desk. Small table with two chairs."
type input "20"
type textarea "Hoteling desk. Small table with two chairs."
click at [382, 60] on input "file" at bounding box center [382, 61] width 63 height 27
type input "C:\fakepath\Office.jpg"
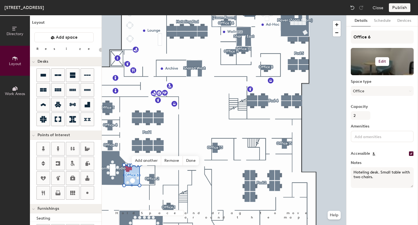
click at [386, 60] on h6 "Edit" at bounding box center [383, 61] width 8 height 4
click at [367, 77] on input "file" at bounding box center [387, 77] width 62 height 8
click at [383, 60] on h6 "Edit" at bounding box center [383, 61] width 8 height 4
click at [376, 76] on input "file" at bounding box center [387, 77] width 62 height 8
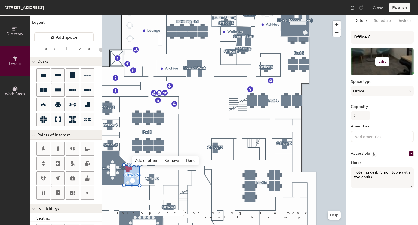
click at [382, 61] on h6 "Edit" at bounding box center [383, 61] width 8 height 4
click at [377, 75] on input "file" at bounding box center [387, 77] width 62 height 8
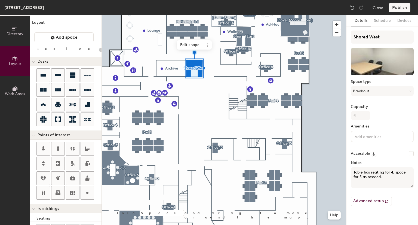
type input "20"
click at [413, 153] on input "Accessible" at bounding box center [411, 153] width 5 height 5
checkbox input "false"
type input "20"
checkbox input "true"
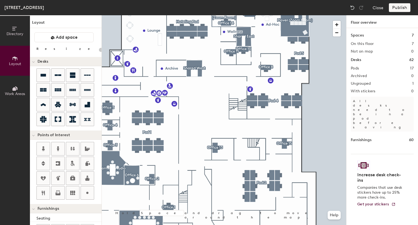
click at [135, 15] on div at bounding box center [224, 15] width 245 height 0
click at [130, 169] on div "Directory Layout Work Areas Layout Add space Resize Desks Points of Interest Fu…" at bounding box center [209, 120] width 418 height 210
click at [129, 15] on div at bounding box center [224, 15] width 245 height 0
click at [402, 8] on div "Publish" at bounding box center [401, 7] width 25 height 9
click at [130, 170] on div "Directory Layout Work Areas Layout Add space Resize Desks Points of Interest Fu…" at bounding box center [209, 120] width 418 height 210
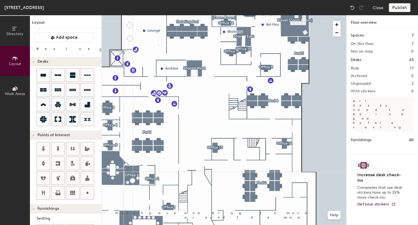
type input "140"
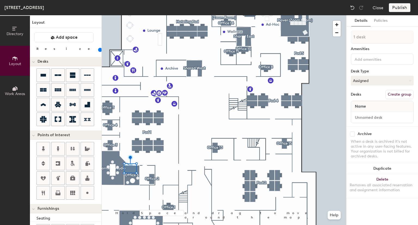
click at [364, 61] on input at bounding box center [378, 59] width 49 height 7
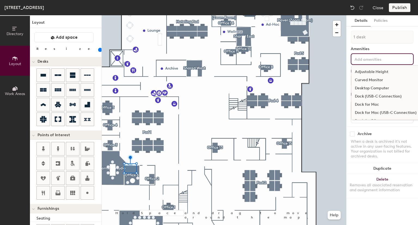
click at [368, 71] on div "Adjustable Height" at bounding box center [386, 72] width 68 height 8
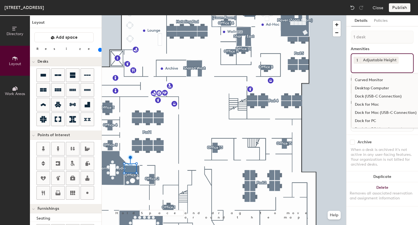
click at [348, 93] on div "Details Policies 1 desk Amenities 1 Adjustable Height Curved Monitor Desktop Co…" at bounding box center [383, 120] width 72 height 210
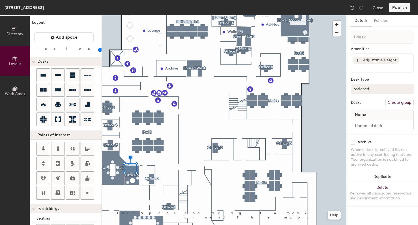
click at [359, 90] on button "Assigned" at bounding box center [382, 89] width 63 height 10
click at [362, 120] on div "Hoteled" at bounding box center [378, 122] width 54 height 8
click at [365, 125] on input at bounding box center [382, 126] width 60 height 8
type input "Office 6"
click at [382, 140] on div "Archive" at bounding box center [382, 142] width 63 height 5
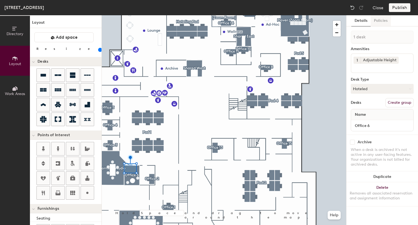
click at [380, 19] on button "Policies" at bounding box center [381, 20] width 20 height 11
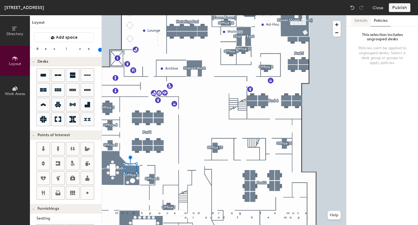
click at [358, 19] on button "Details" at bounding box center [361, 20] width 19 height 11
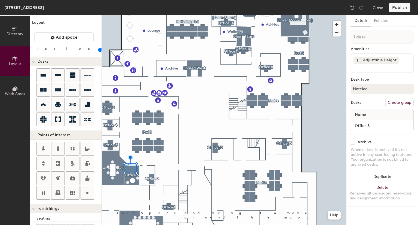
click at [401, 7] on div "Publish" at bounding box center [401, 7] width 25 height 9
click at [399, 5] on div "Publish" at bounding box center [401, 7] width 25 height 9
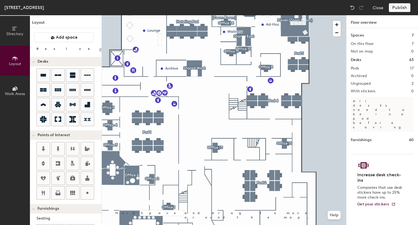
type input "20"
click at [44, 50] on div "Resize" at bounding box center [65, 50] width 63 height 6
click at [12, 30] on icon at bounding box center [15, 29] width 6 height 6
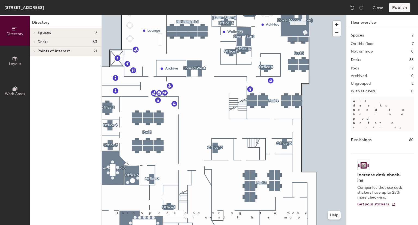
click at [49, 31] on span "Spaces" at bounding box center [45, 33] width 14 height 4
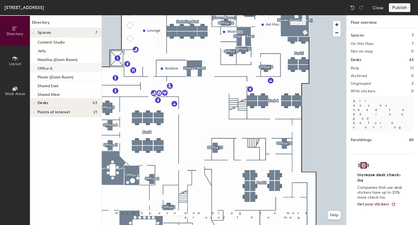
click at [54, 70] on div "Office 6" at bounding box center [66, 67] width 72 height 9
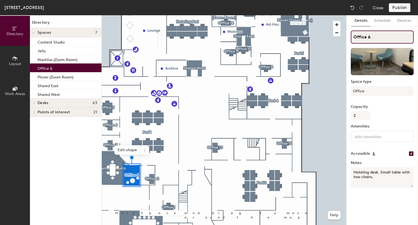
click at [333, 40] on div "Directory Layout Work Areas Directory Spaces 7 Content Studio Jelly Nautilus (Z…" at bounding box center [209, 120] width 418 height 210
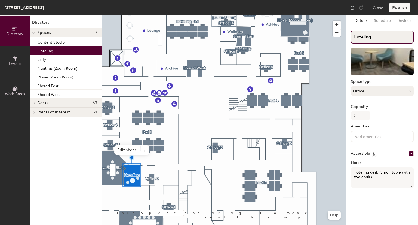
type input "Hoteling"
click at [374, 92] on button "Office" at bounding box center [382, 91] width 63 height 10
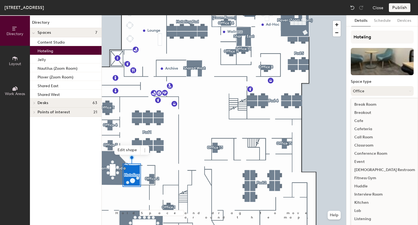
click at [374, 92] on button "Office" at bounding box center [382, 91] width 63 height 10
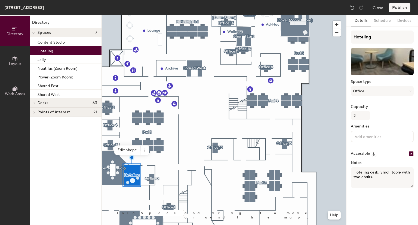
click at [388, 116] on div "Capacity 2" at bounding box center [382, 112] width 63 height 15
click at [380, 139] on input at bounding box center [378, 136] width 49 height 7
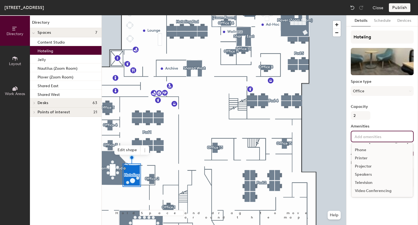
scroll to position [40, 0]
click at [405, 123] on div "Hoteling Space type Office Capacity 2 Amenities Apple TV Computer Google Chrome…" at bounding box center [382, 112] width 63 height 162
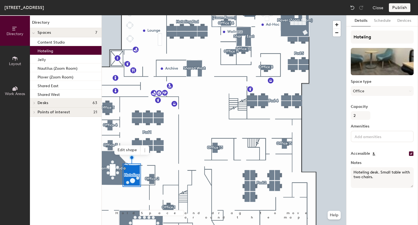
click at [54, 151] on div "Directory Spaces 7 Content Studio Hoteling Jelly Nautilus (Zoom Room) Plover (Z…" at bounding box center [66, 120] width 72 height 210
click at [395, 9] on div "Publish" at bounding box center [401, 7] width 25 height 9
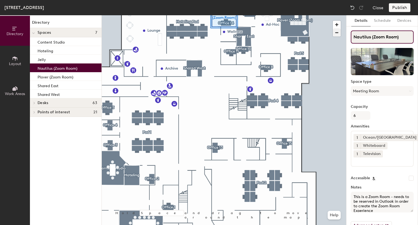
click at [315, 38] on div "Directory Layout Work Areas Directory Spaces 7 Content Studio Hoteling Jelly Na…" at bounding box center [209, 120] width 418 height 210
type input "Office 10"
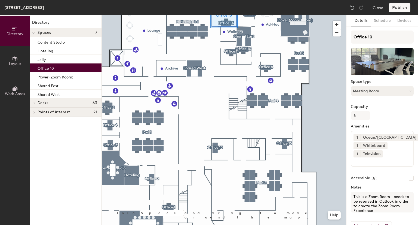
click at [381, 92] on button "Meeting Room" at bounding box center [382, 91] width 63 height 10
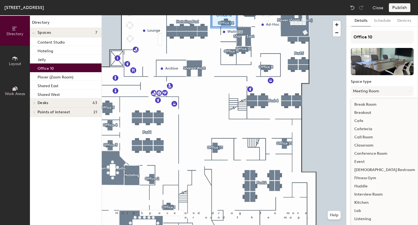
scroll to position [119, 0]
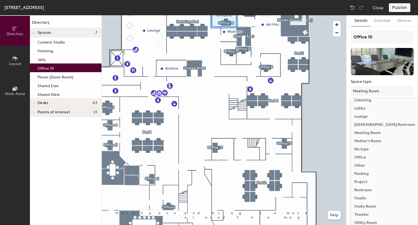
click at [365, 158] on div "Office" at bounding box center [384, 157] width 67 height 8
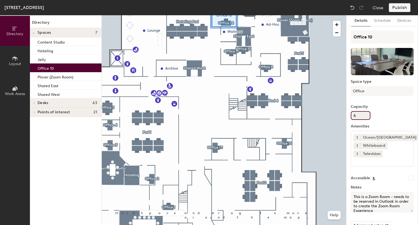
drag, startPoint x: 356, startPoint y: 118, endPoint x: 348, endPoint y: 118, distance: 8.7
click at [348, 118] on div "Details Schedule Devices Office 10 Space type Office Capacity 6 Amenities 1 Oce…" at bounding box center [383, 120] width 72 height 210
type input "1"
click at [409, 177] on input "Accessible" at bounding box center [411, 178] width 5 height 5
checkbox input "true"
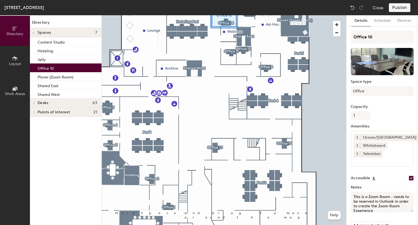
drag, startPoint x: 418, startPoint y: 184, endPoint x: 418, endPoint y: 207, distance: 22.3
click at [418, 207] on div "Configure room display Background Upload photo General Auto contrast High visib…" at bounding box center [418, 120] width 0 height 210
click at [327, 186] on div "Directory Layout Work Areas Directory Spaces 7 Content Studio Hoteling Jelly Of…" at bounding box center [209, 120] width 418 height 210
click at [418, 214] on div "Configure room display Background Upload photo General Auto contrast High visib…" at bounding box center [418, 120] width 0 height 210
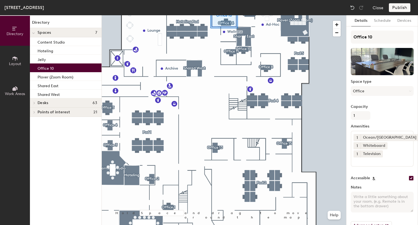
scroll to position [14, 0]
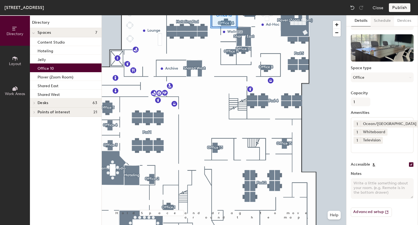
click at [385, 23] on button "Schedule" at bounding box center [382, 20] width 23 height 11
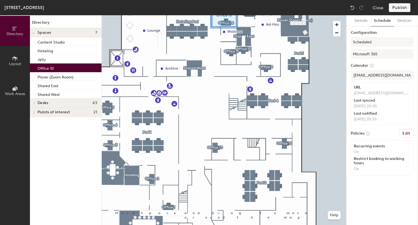
scroll to position [0, 0]
click at [364, 23] on button "Details" at bounding box center [361, 20] width 19 height 11
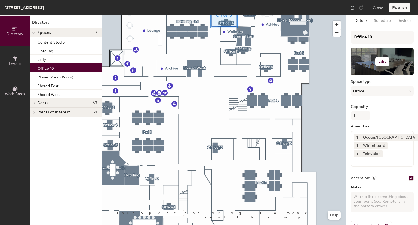
click at [381, 62] on h6 "Edit" at bounding box center [383, 61] width 8 height 4
click at [378, 83] on span "Remove" at bounding box center [383, 82] width 54 height 5
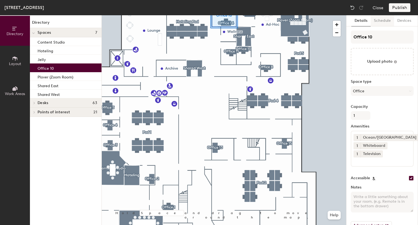
click at [382, 21] on button "Schedule" at bounding box center [382, 20] width 23 height 11
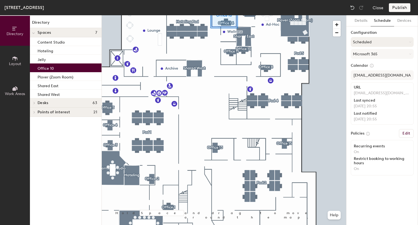
click at [405, 41] on button "Scheduled" at bounding box center [382, 42] width 63 height 10
click at [404, 41] on button "Scheduled" at bounding box center [382, 42] width 63 height 10
click at [362, 22] on button "Details" at bounding box center [361, 20] width 19 height 11
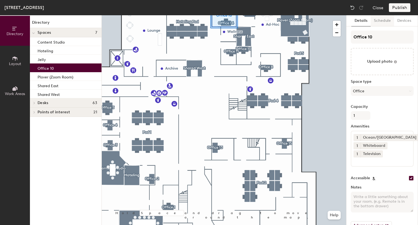
click at [382, 22] on button "Schedule" at bounding box center [382, 20] width 23 height 11
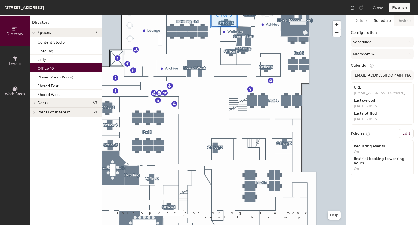
click at [403, 21] on button "Devices" at bounding box center [404, 20] width 20 height 11
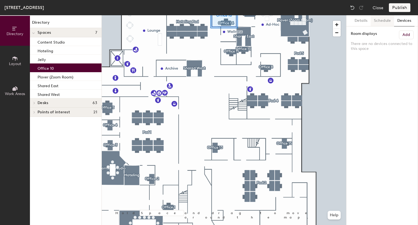
click at [384, 20] on button "Schedule" at bounding box center [382, 20] width 23 height 11
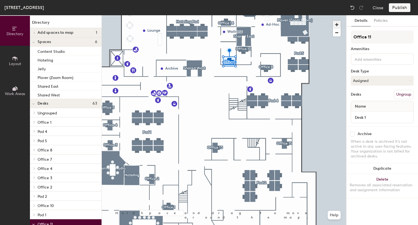
click at [208, 15] on div at bounding box center [224, 15] width 245 height 0
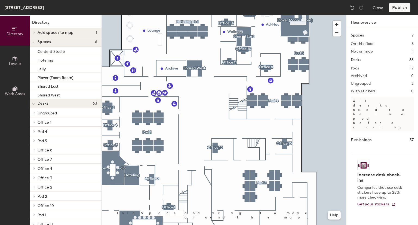
click at [400, 7] on div "Publish" at bounding box center [401, 7] width 25 height 9
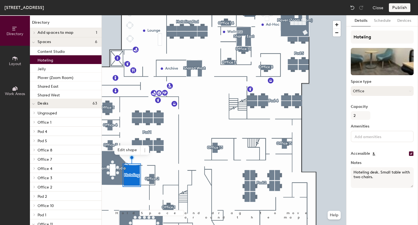
click at [378, 92] on button "Office" at bounding box center [382, 91] width 63 height 10
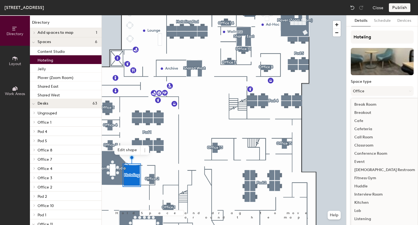
scroll to position [119, 0]
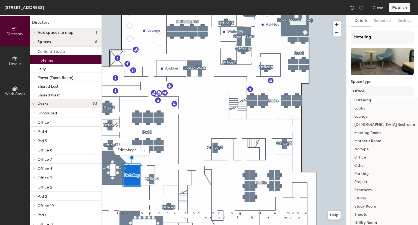
click at [395, 83] on label "Space type" at bounding box center [382, 82] width 63 height 4
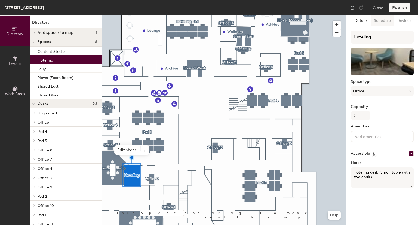
click at [380, 21] on button "Schedule" at bounding box center [382, 20] width 23 height 11
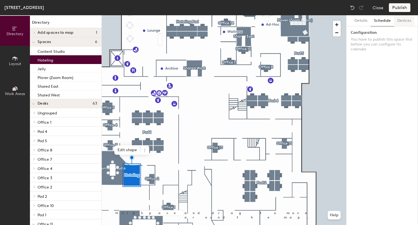
click at [409, 23] on button "Devices" at bounding box center [404, 20] width 20 height 11
click at [400, 7] on div "Publish" at bounding box center [401, 7] width 25 height 9
click at [395, 11] on div "Publish" at bounding box center [401, 7] width 25 height 9
click at [351, 9] on img at bounding box center [352, 7] width 5 height 5
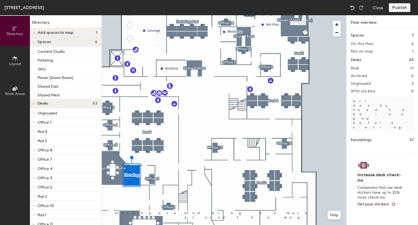
click at [351, 9] on img at bounding box center [352, 7] width 5 height 5
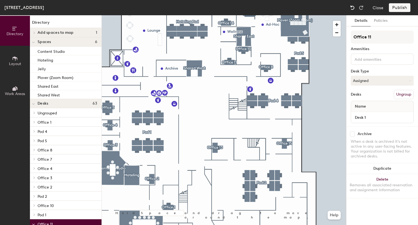
click at [351, 9] on img at bounding box center [352, 7] width 5 height 5
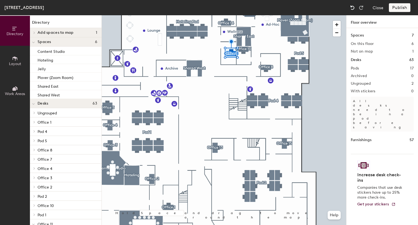
click at [351, 9] on img at bounding box center [352, 7] width 5 height 5
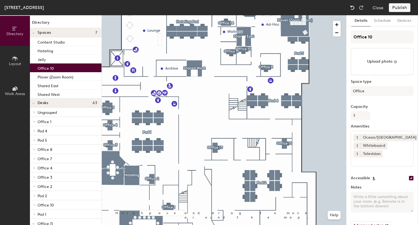
click at [351, 9] on img at bounding box center [352, 7] width 5 height 5
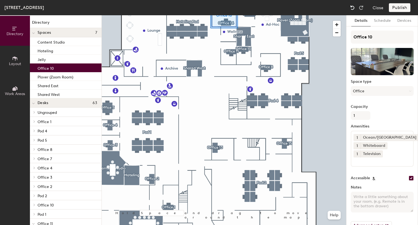
click at [351, 9] on img at bounding box center [352, 7] width 5 height 5
type textarea "This is a Zoom Room - needs to be reserved in Outlook in order to create the Zo…"
click at [351, 9] on img at bounding box center [352, 7] width 5 height 5
checkbox input "false"
click at [351, 9] on img at bounding box center [352, 7] width 5 height 5
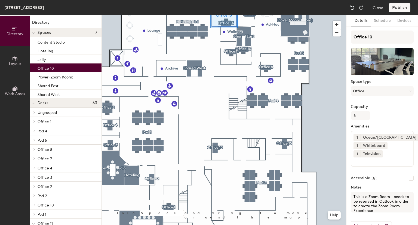
click at [351, 9] on img at bounding box center [352, 7] width 5 height 5
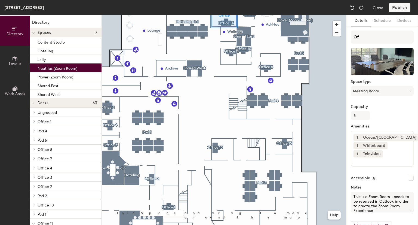
type input "Nautilus (Zoom Room)"
click at [351, 9] on img at bounding box center [352, 7] width 5 height 5
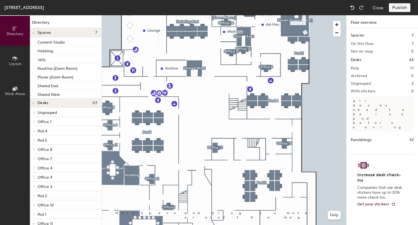
click at [351, 9] on img at bounding box center [352, 7] width 5 height 5
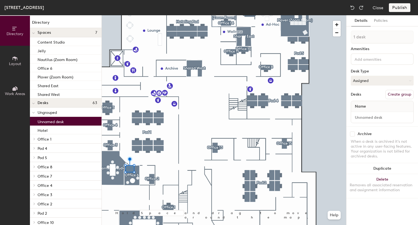
click at [353, 8] on img at bounding box center [352, 7] width 5 height 5
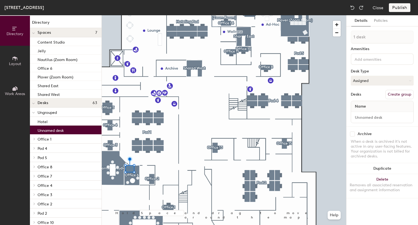
click at [353, 8] on img at bounding box center [352, 7] width 5 height 5
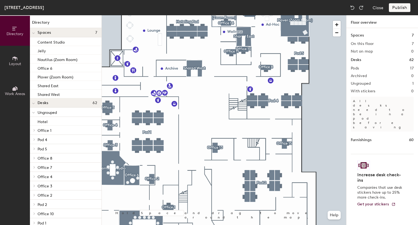
click at [353, 8] on img at bounding box center [352, 7] width 5 height 5
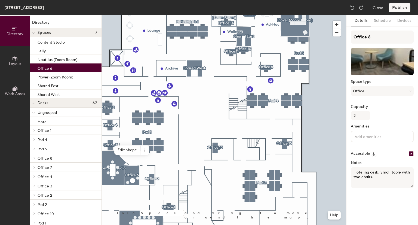
click at [353, 8] on img at bounding box center [352, 7] width 5 height 5
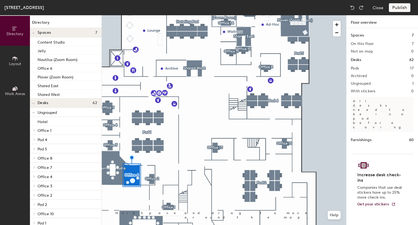
click at [353, 8] on img at bounding box center [352, 7] width 5 height 5
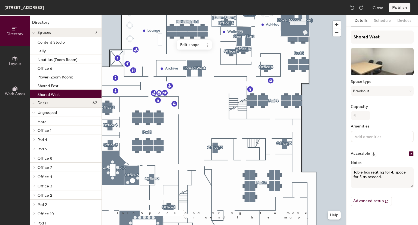
click at [353, 8] on img at bounding box center [352, 7] width 5 height 5
checkbox input "false"
click at [353, 8] on img at bounding box center [352, 7] width 5 height 5
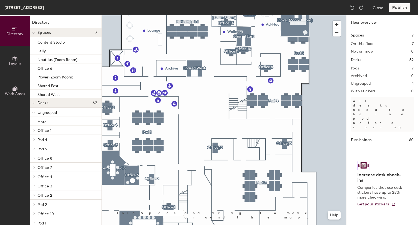
click at [353, 8] on img at bounding box center [352, 7] width 5 height 5
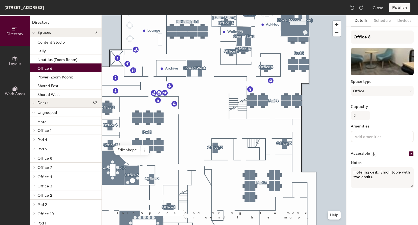
click at [353, 8] on img at bounding box center [352, 7] width 5 height 5
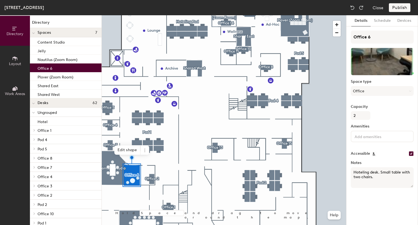
click at [353, 8] on img at bounding box center [352, 7] width 5 height 5
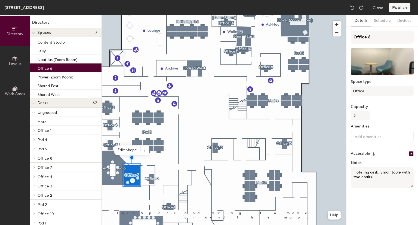
click at [353, 8] on img at bounding box center [352, 7] width 5 height 5
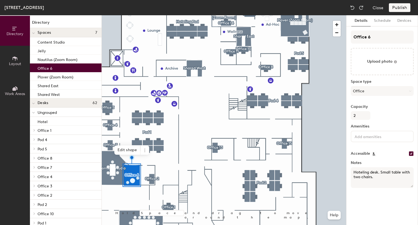
click at [353, 8] on img at bounding box center [352, 7] width 5 height 5
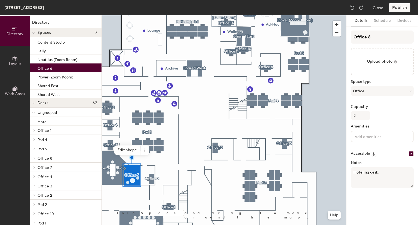
click at [353, 8] on img at bounding box center [352, 7] width 5 height 5
type textarea "Hoteling"
click at [353, 8] on img at bounding box center [352, 7] width 5 height 5
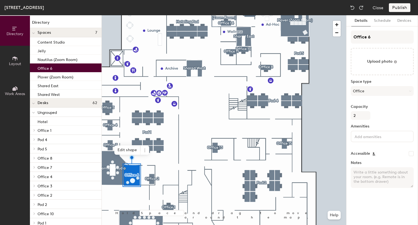
checkbox input "false"
click at [353, 8] on img at bounding box center [352, 7] width 5 height 5
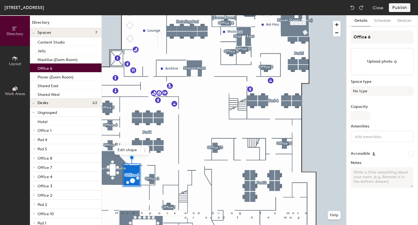
click at [353, 8] on img at bounding box center [352, 7] width 5 height 5
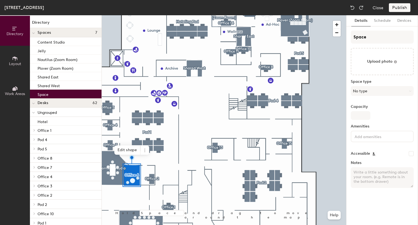
type input "Space"
click at [353, 8] on img at bounding box center [352, 7] width 5 height 5
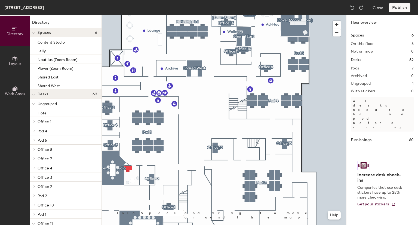
click at [353, 8] on img at bounding box center [352, 7] width 5 height 5
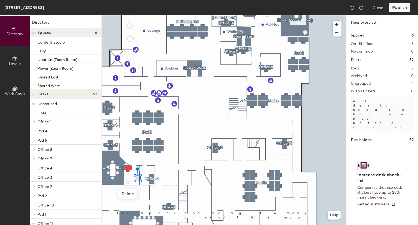
click at [353, 8] on img at bounding box center [352, 7] width 5 height 5
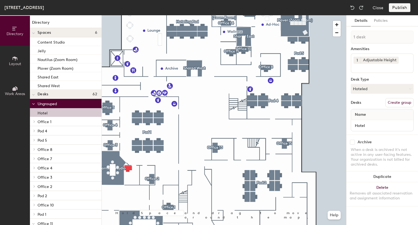
click at [353, 8] on img at bounding box center [352, 7] width 5 height 5
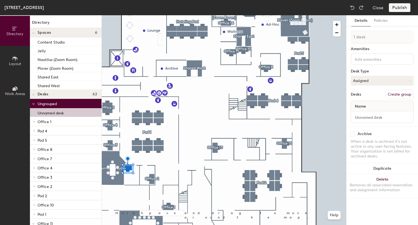
click at [353, 8] on img at bounding box center [352, 7] width 5 height 5
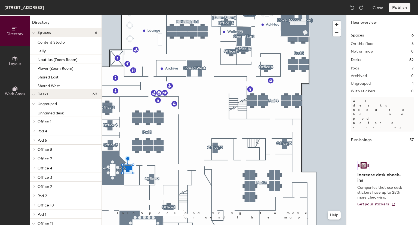
click at [353, 8] on img at bounding box center [352, 7] width 5 height 5
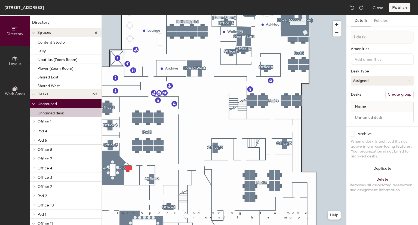
click at [353, 8] on img at bounding box center [352, 7] width 5 height 5
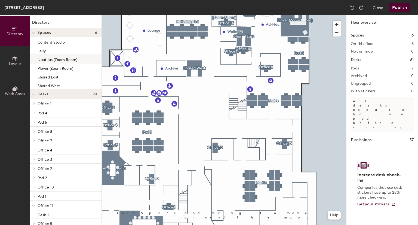
click at [67, 57] on p "Nautilus (Zoom Room)" at bounding box center [58, 59] width 40 height 6
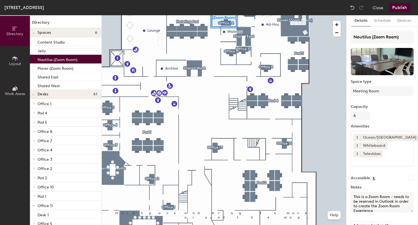
click at [17, 56] on icon at bounding box center [15, 59] width 6 height 6
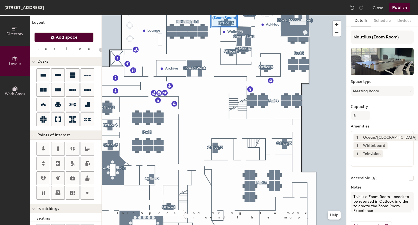
click at [59, 36] on span "Add space" at bounding box center [67, 37] width 22 height 5
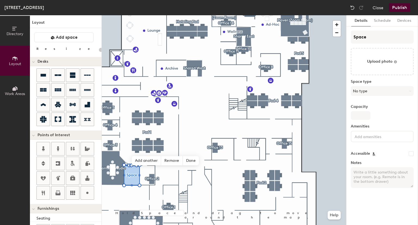
type input "20"
click at [313, 36] on div "Directory Layout Work Areas Layout Add space Resize Desks Points of Interest Fu…" at bounding box center [209, 120] width 418 height 210
type input "Hotel"
type input "20"
type input "Hoteling"
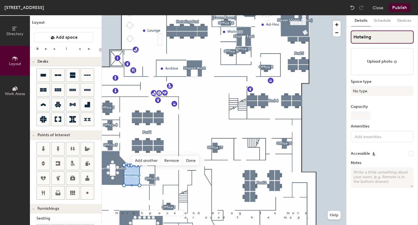
type input "20"
type input "Hoteling"
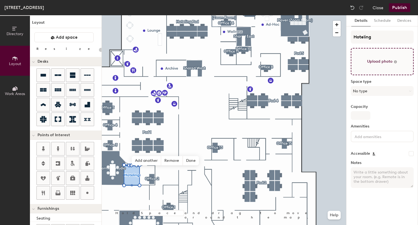
click at [380, 60] on input "file" at bounding box center [382, 61] width 63 height 27
type input "C:\fakepath\Office.jpg"
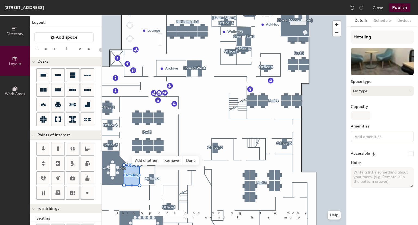
click at [371, 91] on button "No type" at bounding box center [382, 91] width 63 height 10
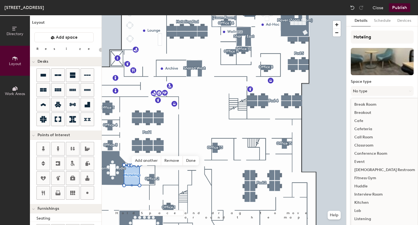
scroll to position [119, 0]
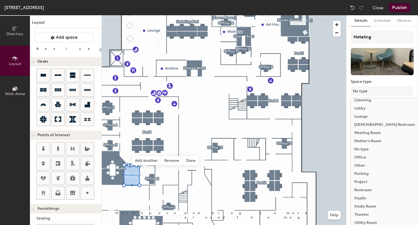
click at [360, 157] on div "Office" at bounding box center [384, 157] width 67 height 8
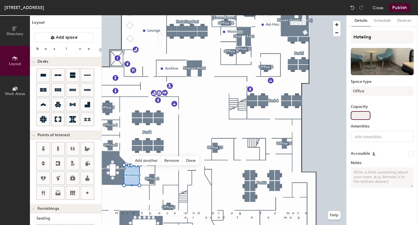
click at [355, 116] on input "Capacity" at bounding box center [361, 115] width 20 height 9
type input "20"
type input "2"
type input "20"
type input "2"
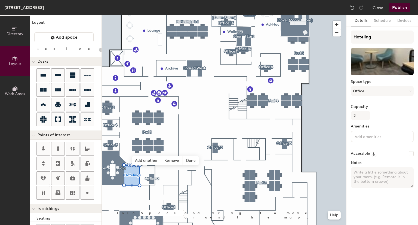
click at [361, 134] on input at bounding box center [378, 136] width 49 height 7
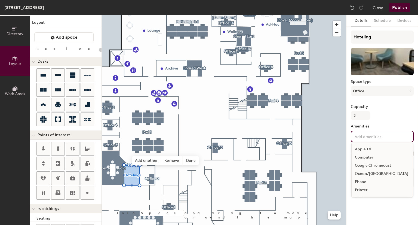
type input "20"
click at [386, 121] on div "Hoteling Space type Office Capacity 2 Amenities Apple TV Computer Google Chrome…" at bounding box center [382, 112] width 63 height 162
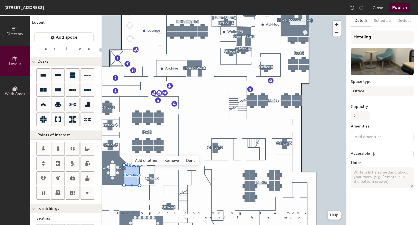
click at [368, 177] on textarea "Notes" at bounding box center [382, 177] width 63 height 21
click at [12, 29] on icon at bounding box center [15, 29] width 6 height 6
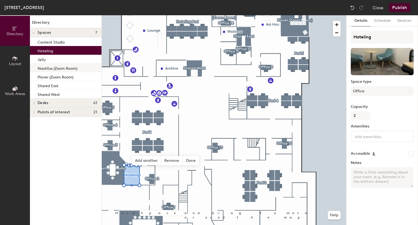
click at [52, 69] on p "Nautilus (Zoom Room)" at bounding box center [58, 68] width 40 height 6
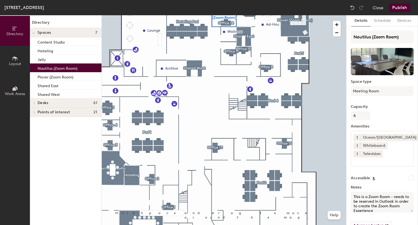
scroll to position [14, 0]
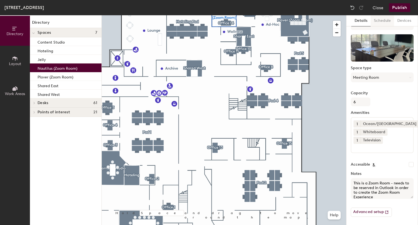
click at [384, 19] on button "Schedule" at bounding box center [382, 20] width 23 height 11
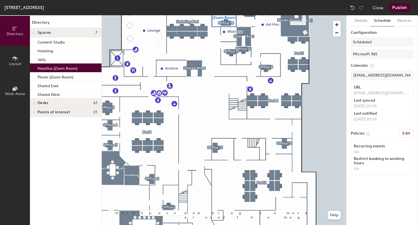
scroll to position [0, 0]
click at [401, 18] on button "Devices" at bounding box center [404, 20] width 20 height 11
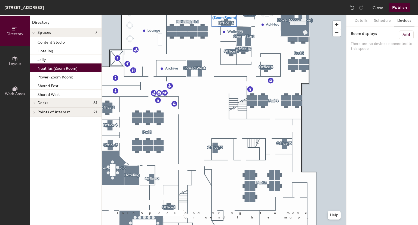
click at [402, 8] on button "Publish" at bounding box center [400, 7] width 22 height 9
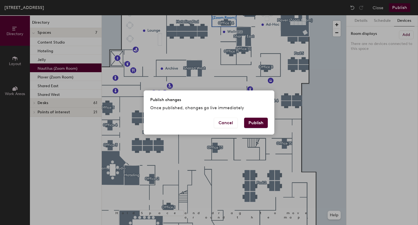
click at [253, 121] on button "Publish" at bounding box center [256, 123] width 24 height 10
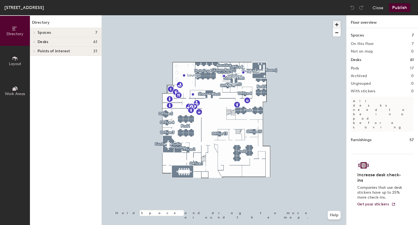
click at [337, 23] on span "button" at bounding box center [337, 25] width 8 height 8
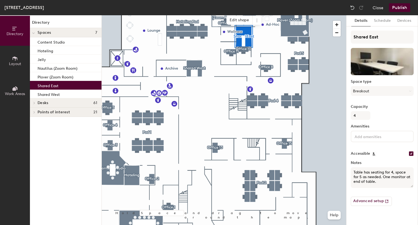
drag, startPoint x: 377, startPoint y: 180, endPoint x: 347, endPoint y: 168, distance: 32.4
click at [347, 168] on div "Details Schedule Devices Shared East Space type Breakout Capacity 4 Amenities A…" at bounding box center [383, 120] width 72 height 210
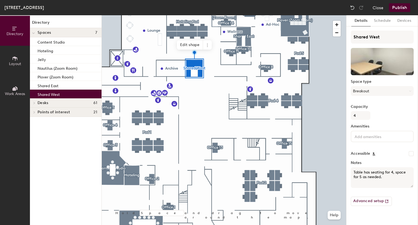
click at [134, 15] on div at bounding box center [224, 15] width 245 height 0
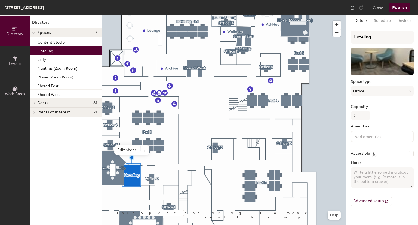
click at [357, 173] on textarea "Notes" at bounding box center [382, 177] width 63 height 21
paste textarea "Table has seating for 4, space for 5 as needed. One monitor at end of table."
click at [353, 170] on textarea "Table has seating for 4, space for 5 as needed. One monitor at end of table." at bounding box center [382, 177] width 63 height 21
type textarea "Adjustable desk for hoteling plus small table with two chairs."
click at [386, 20] on button "Schedule" at bounding box center [382, 20] width 23 height 11
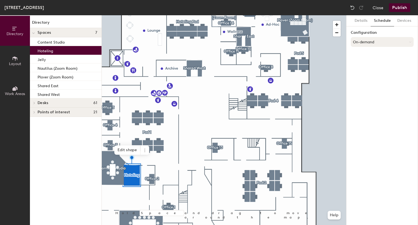
click at [368, 43] on button "On-demand" at bounding box center [382, 42] width 63 height 10
click at [404, 23] on button "Devices" at bounding box center [404, 20] width 20 height 11
click at [401, 8] on button "Publish" at bounding box center [400, 7] width 22 height 9
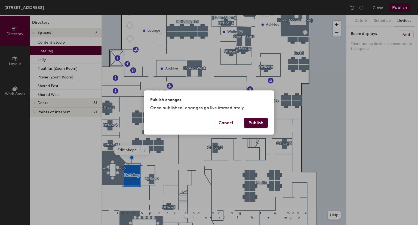
click at [259, 121] on button "Publish" at bounding box center [256, 123] width 24 height 10
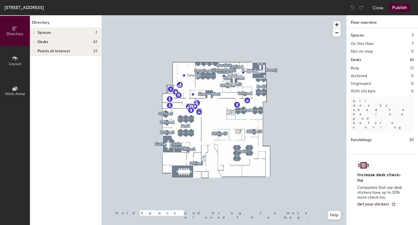
click at [338, 24] on span "button" at bounding box center [337, 25] width 8 height 8
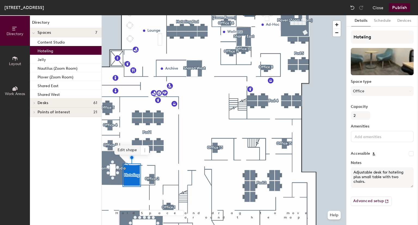
click at [128, 150] on span "Edit shape" at bounding box center [127, 149] width 26 height 9
click at [143, 154] on span "Done" at bounding box center [143, 155] width 16 height 9
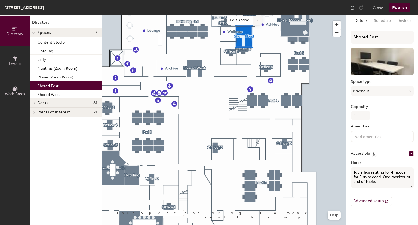
click at [257, 18] on icon at bounding box center [257, 20] width 4 height 4
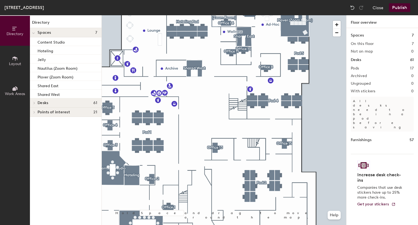
click at [134, 15] on div at bounding box center [224, 15] width 245 height 0
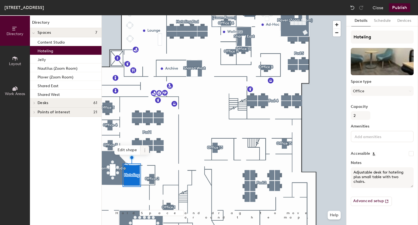
click at [144, 150] on icon at bounding box center [145, 150] width 4 height 4
click at [185, 15] on div at bounding box center [224, 15] width 245 height 0
click at [129, 153] on span "Edit shape" at bounding box center [127, 150] width 26 height 9
click at [143, 155] on span "Done" at bounding box center [143, 156] width 16 height 9
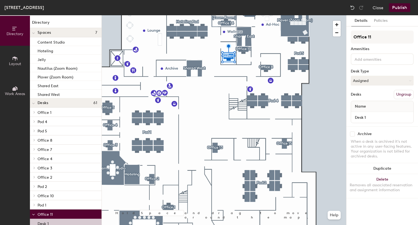
click at [396, 6] on button "Publish" at bounding box center [400, 7] width 22 height 9
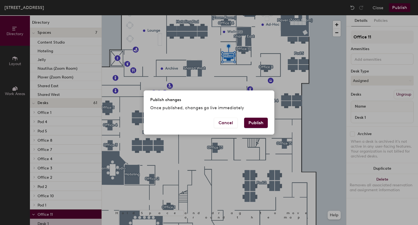
click at [254, 123] on button "Publish" at bounding box center [256, 123] width 24 height 10
